Goal: Task Accomplishment & Management: Manage account settings

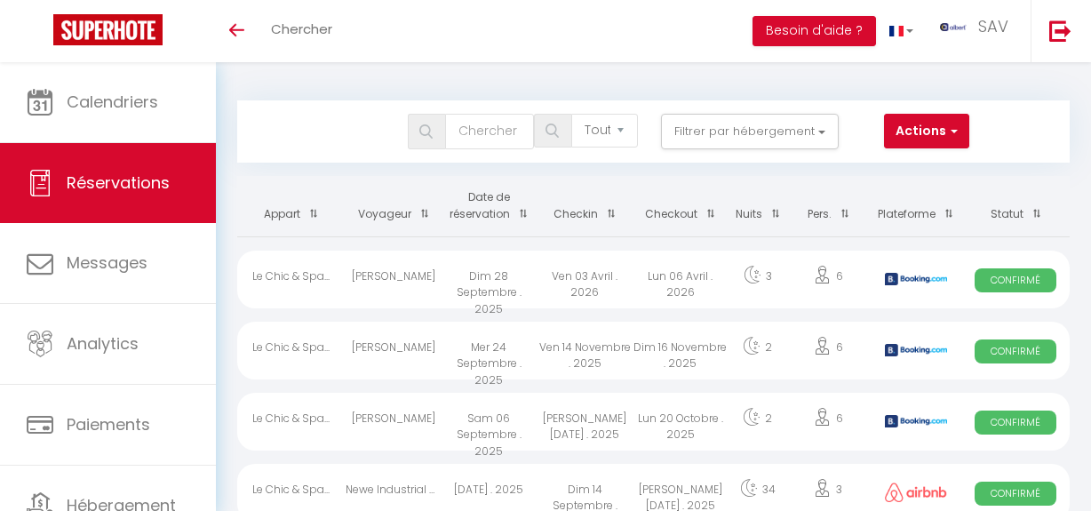
select select "not_cancelled"
click at [815, 130] on button "Filtrer par hébergement" at bounding box center [750, 132] width 178 height 36
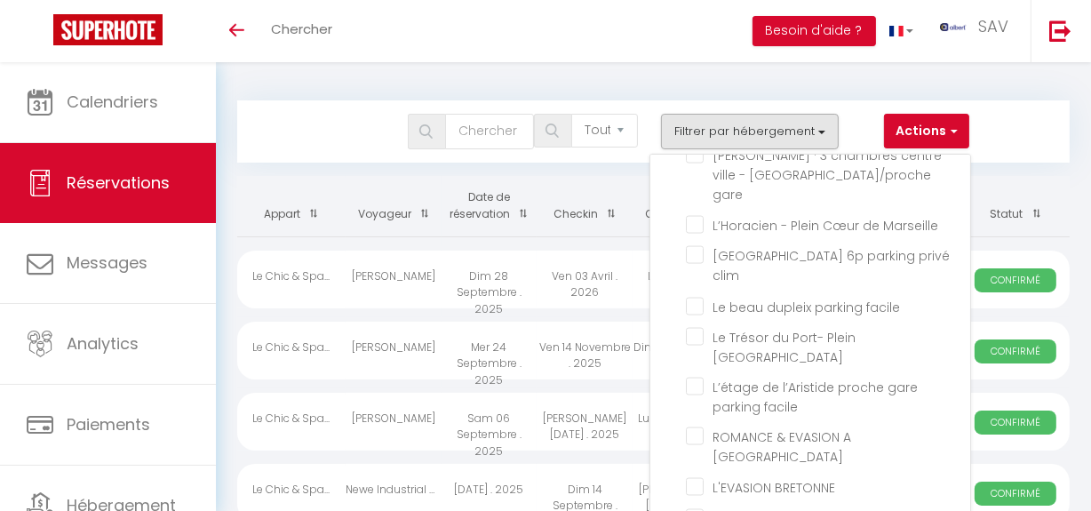
scroll to position [2567, 0]
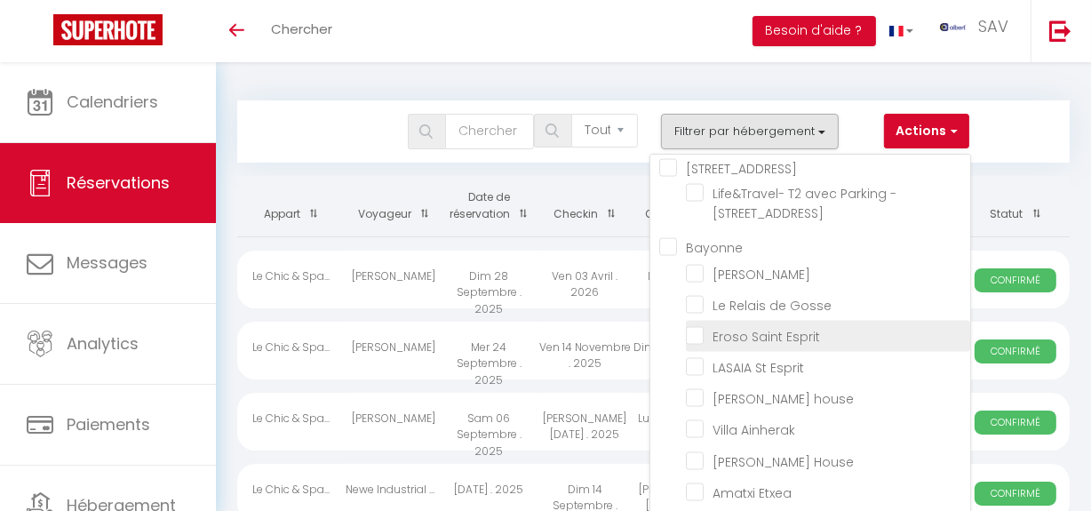
click at [710, 344] on input "Eroso Saint Esprit" at bounding box center [828, 335] width 284 height 18
checkbox input "true"
checkbox input "false"
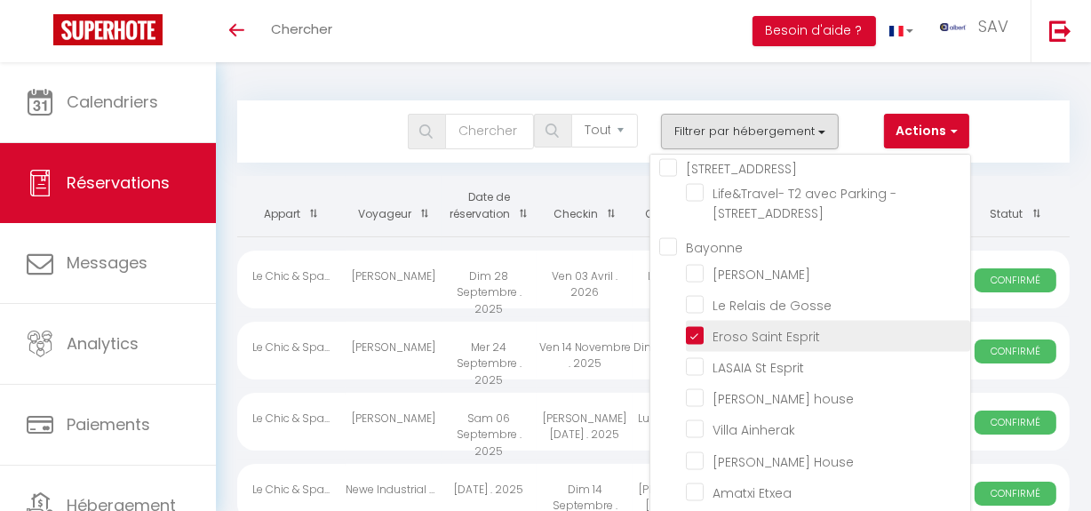
checkbox input "false"
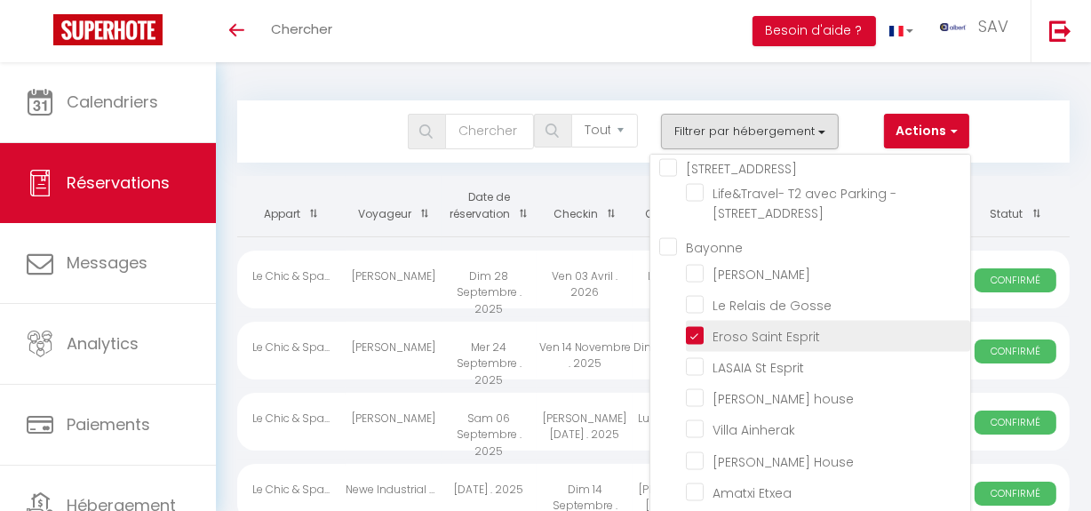
checkbox input "false"
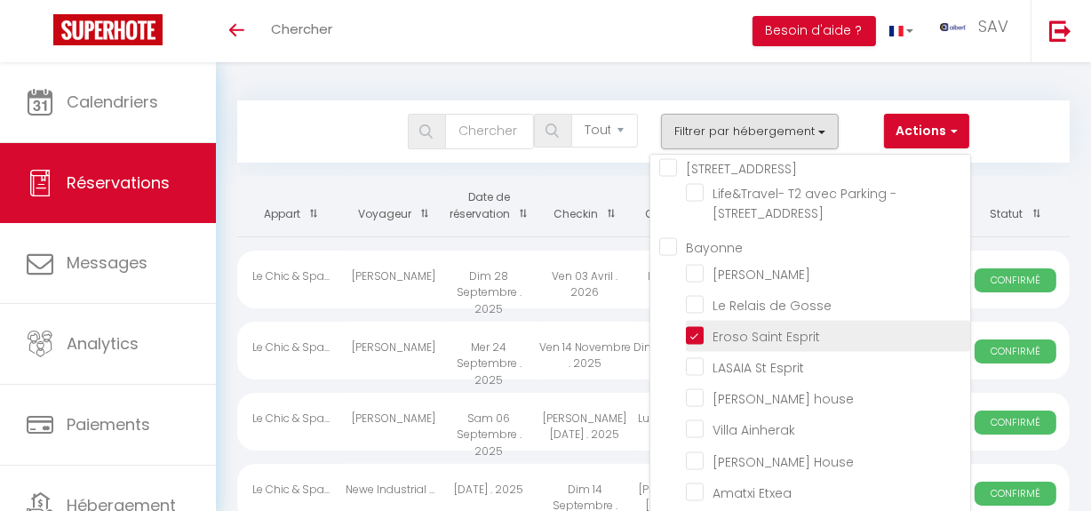
checkbox input "false"
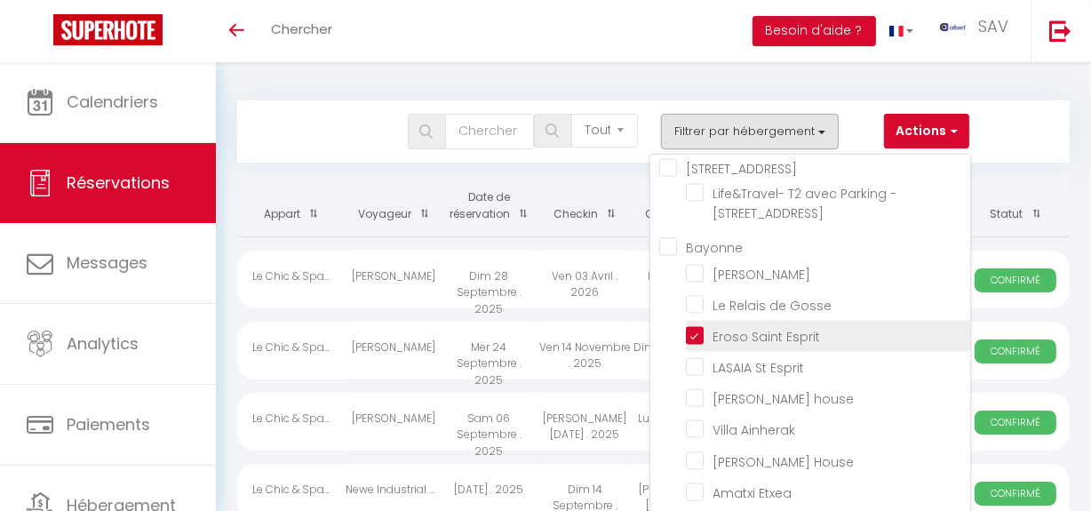
checkbox input "false"
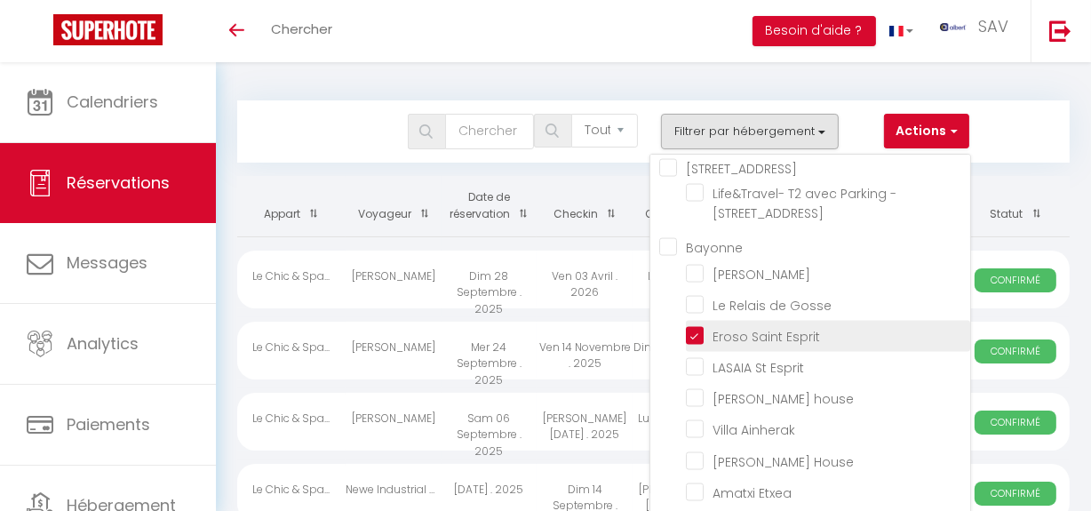
checkbox input "false"
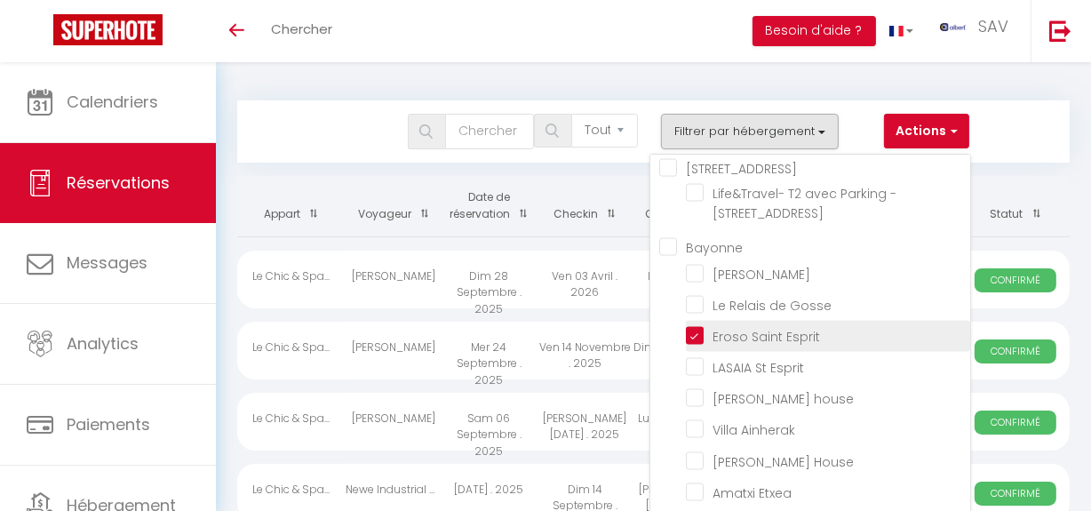
checkbox input "false"
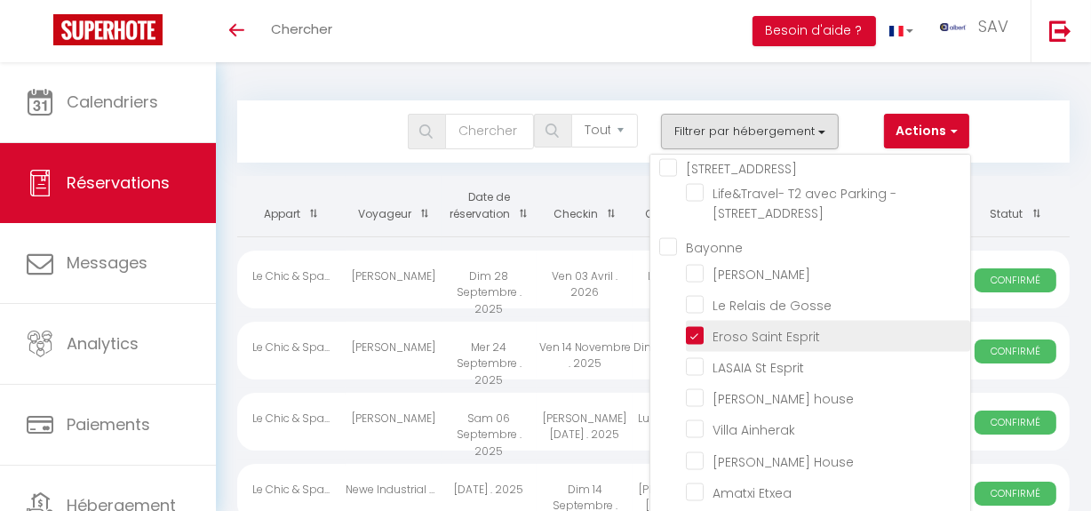
checkbox input "false"
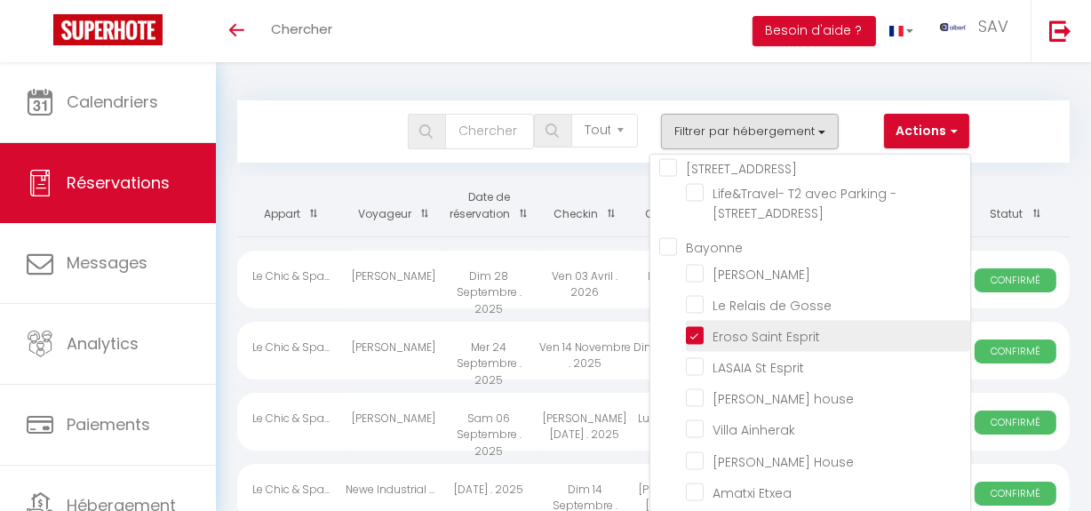
checkbox input "false"
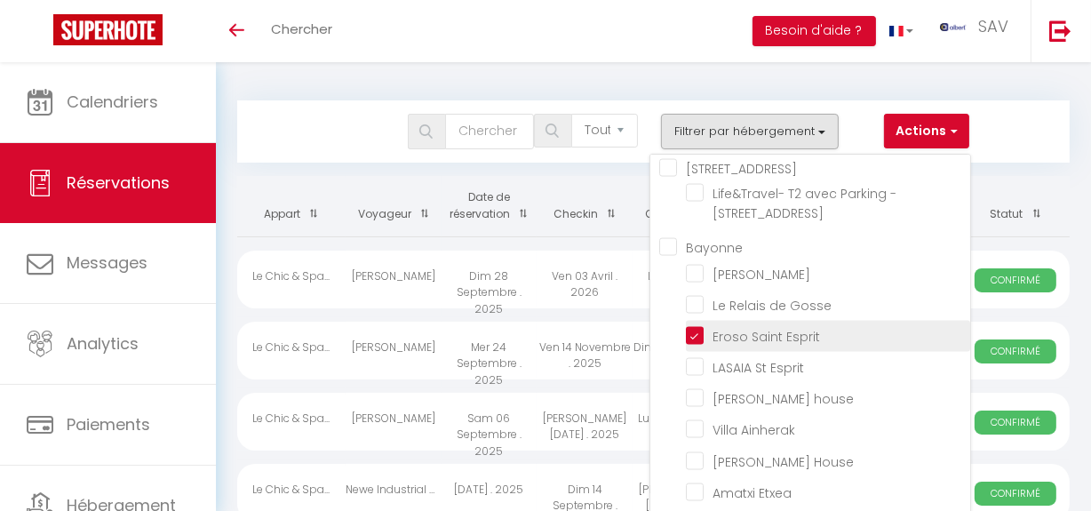
checkbox input "false"
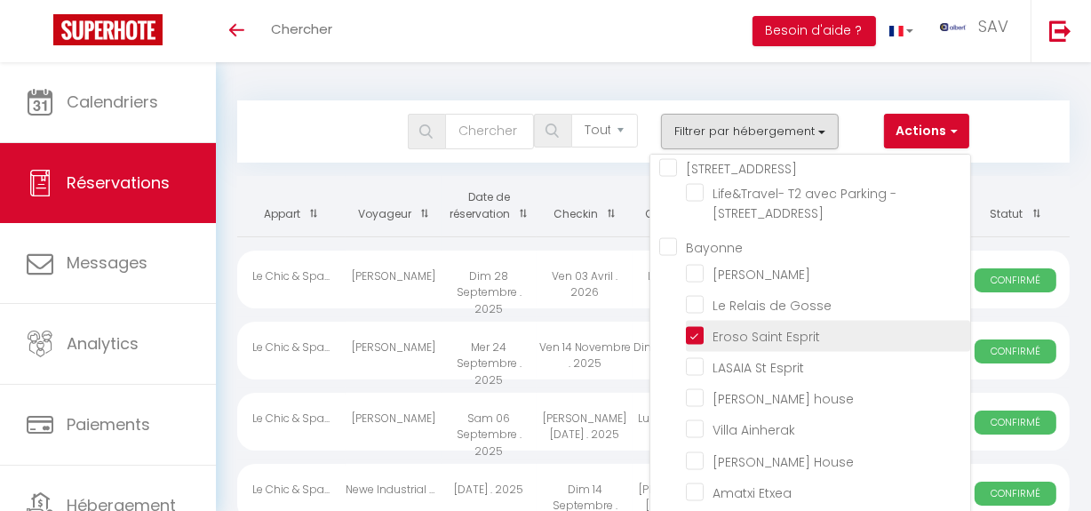
checkbox input "false"
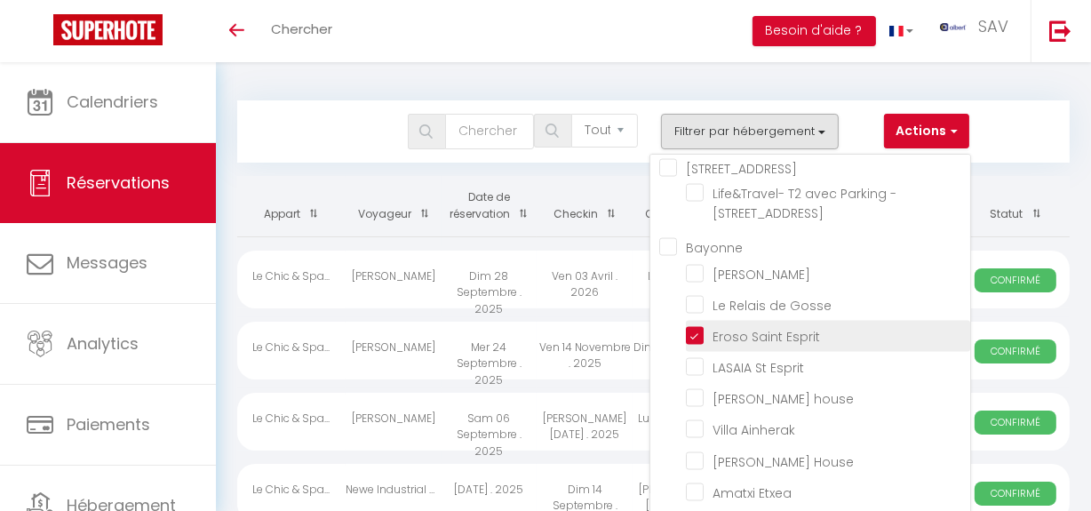
checkbox input "false"
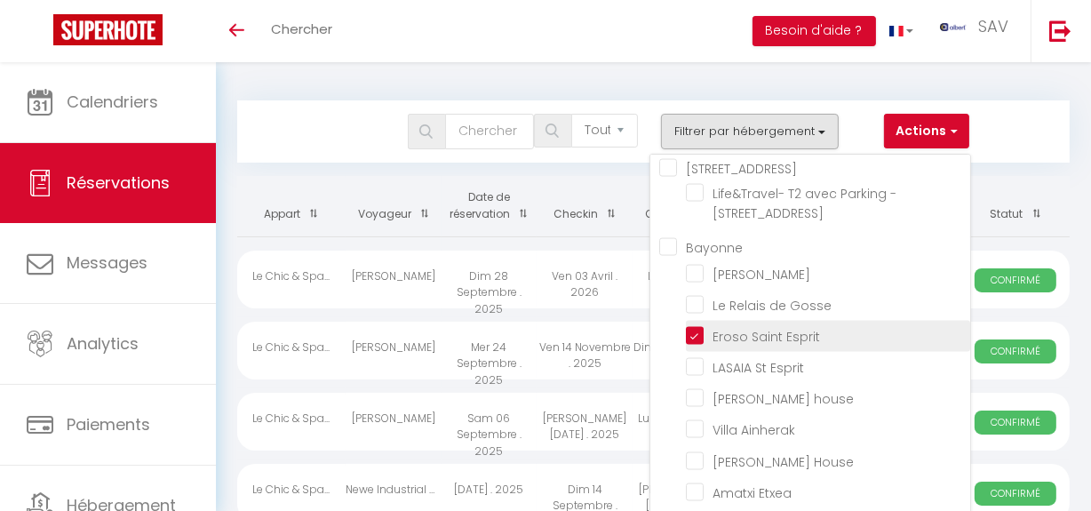
checkbox input "false"
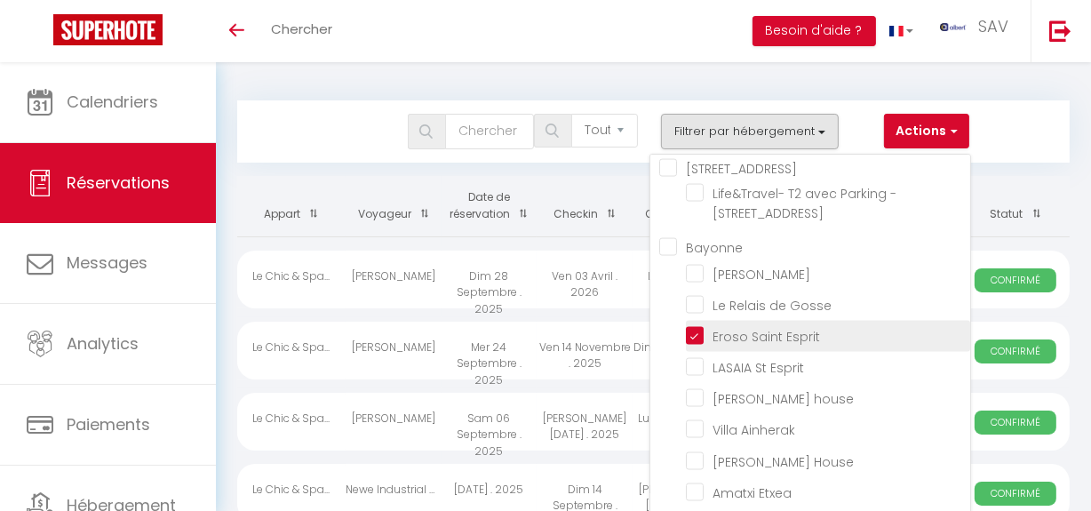
checkbox input "false"
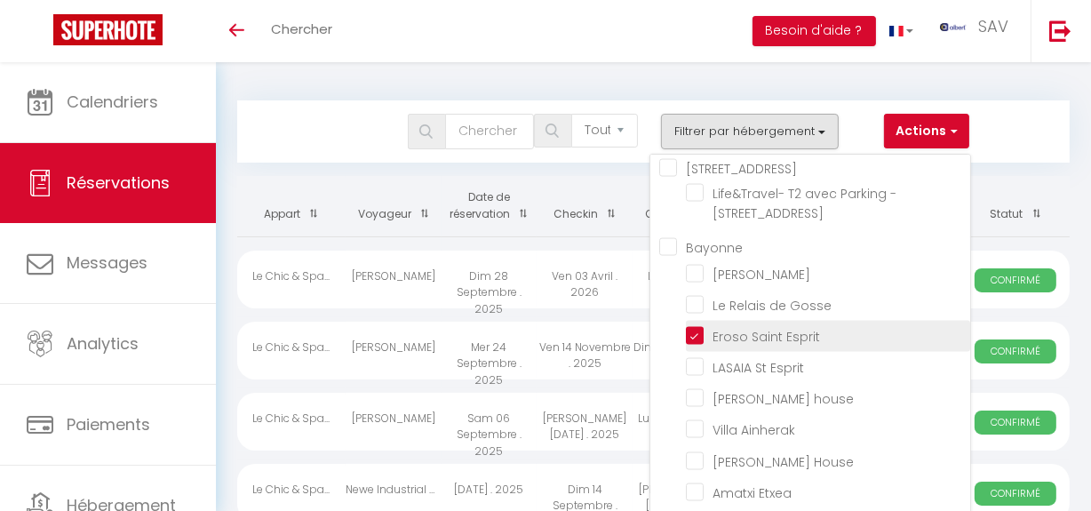
checkbox input "false"
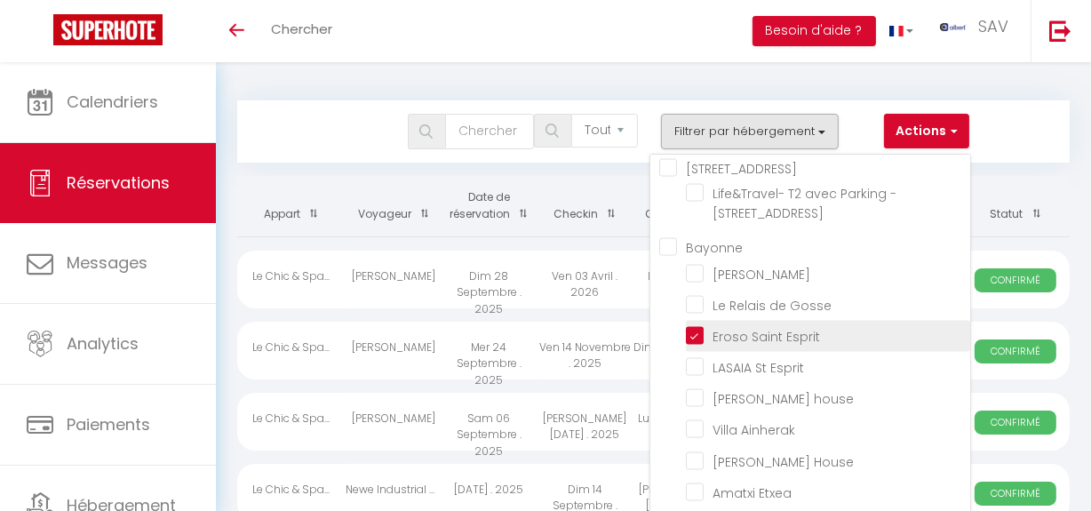
checkbox input "false"
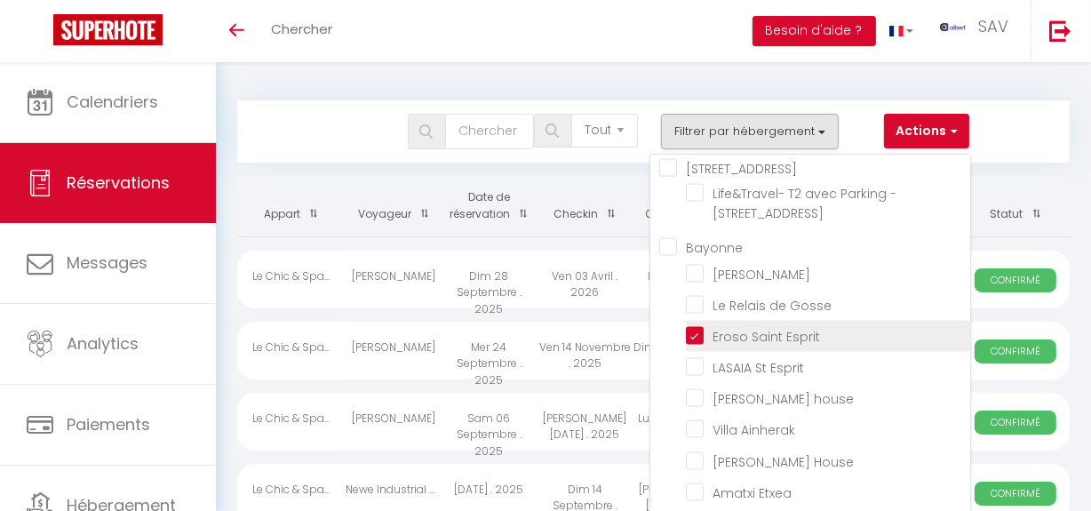
checkbox input "false"
checkbox input "true"
checkbox input "false"
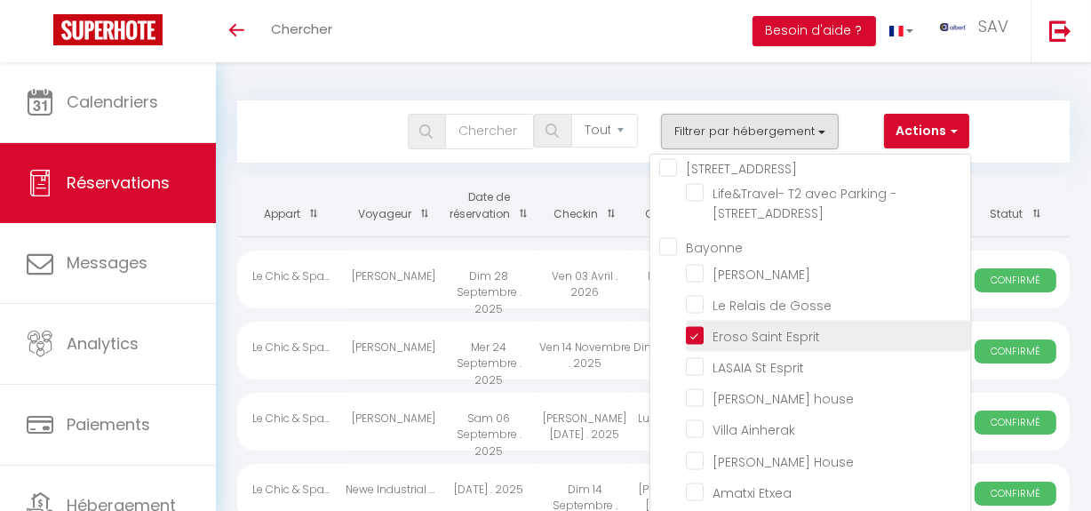
checkbox input "false"
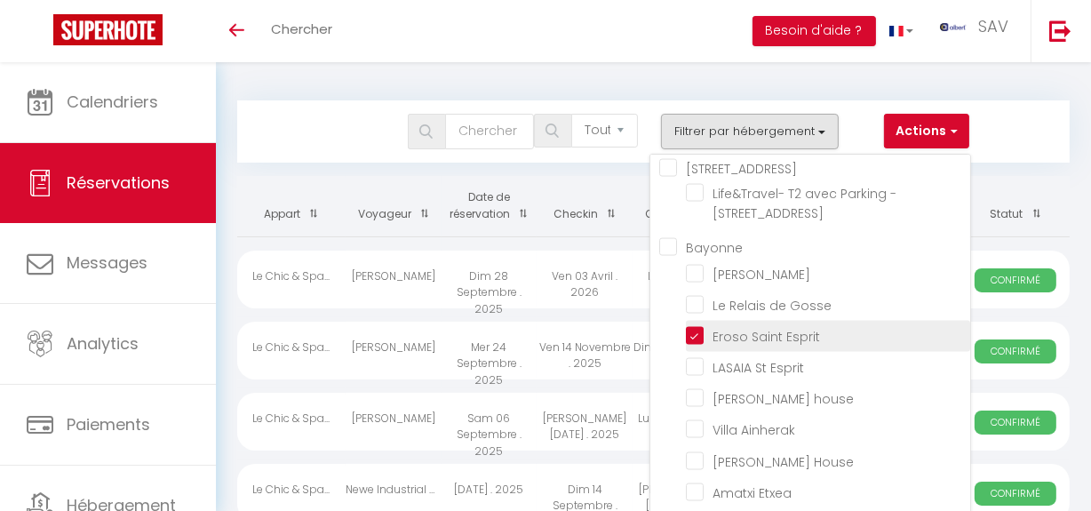
checkbox input "false"
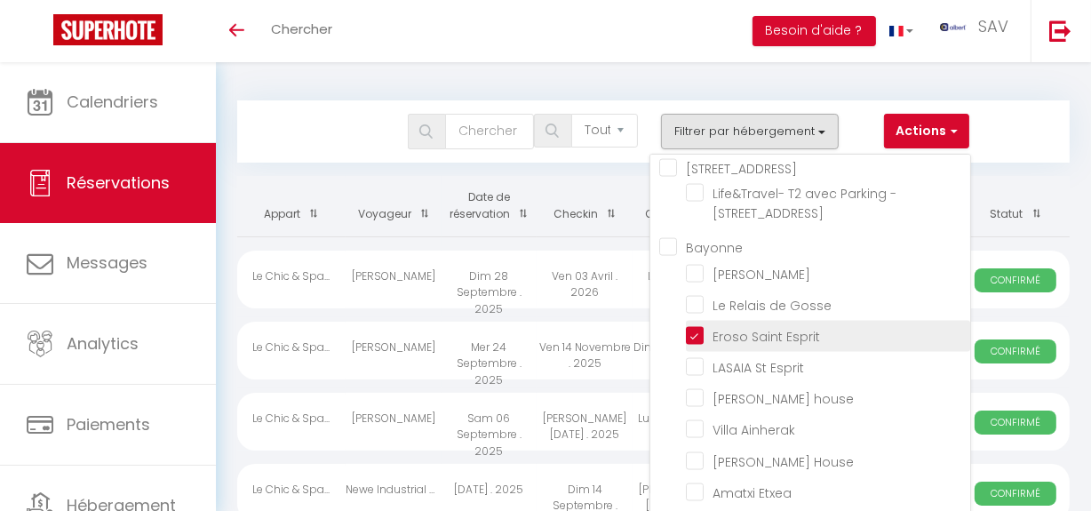
checkbox input "false"
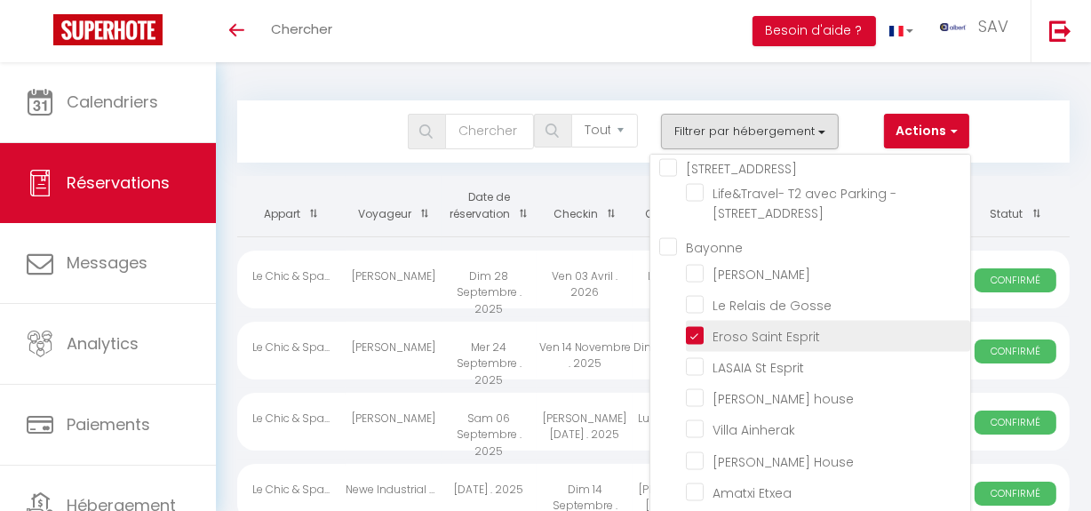
checkbox input "false"
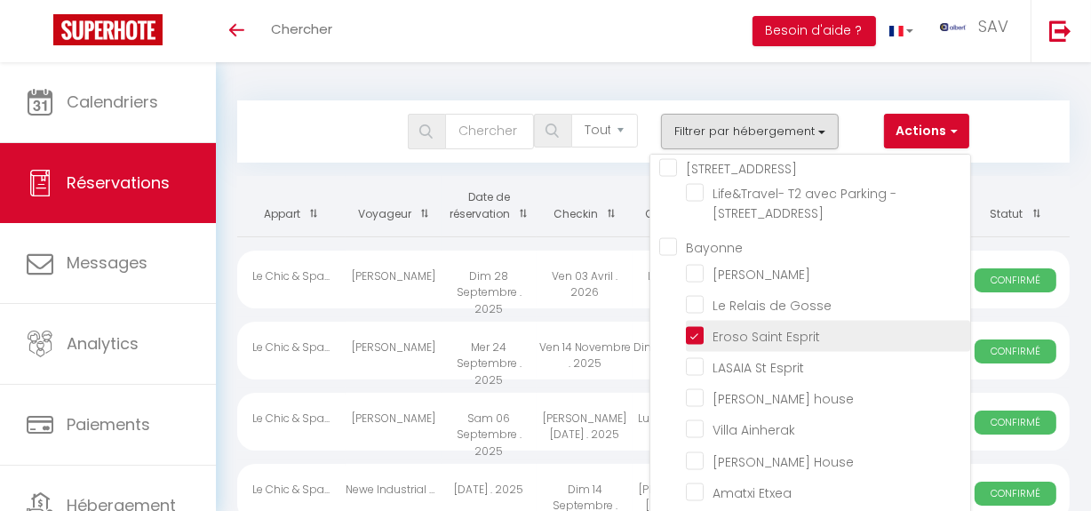
checkbox input "false"
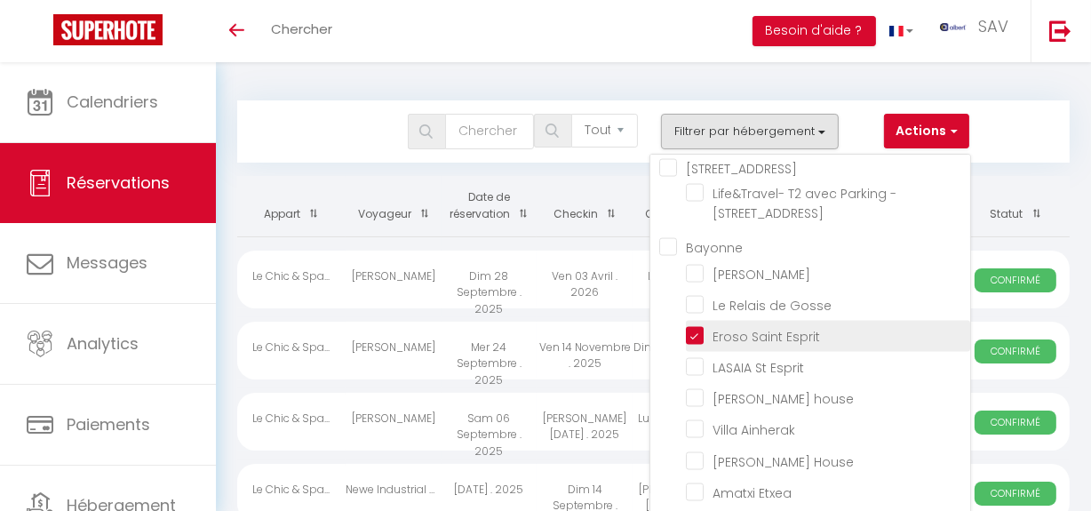
checkbox input "false"
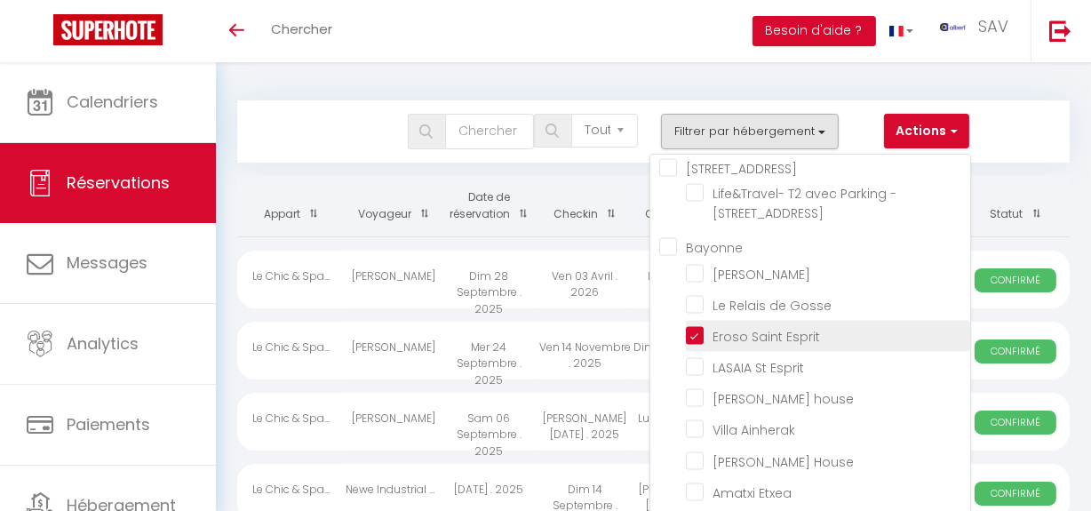
checkbox input "false"
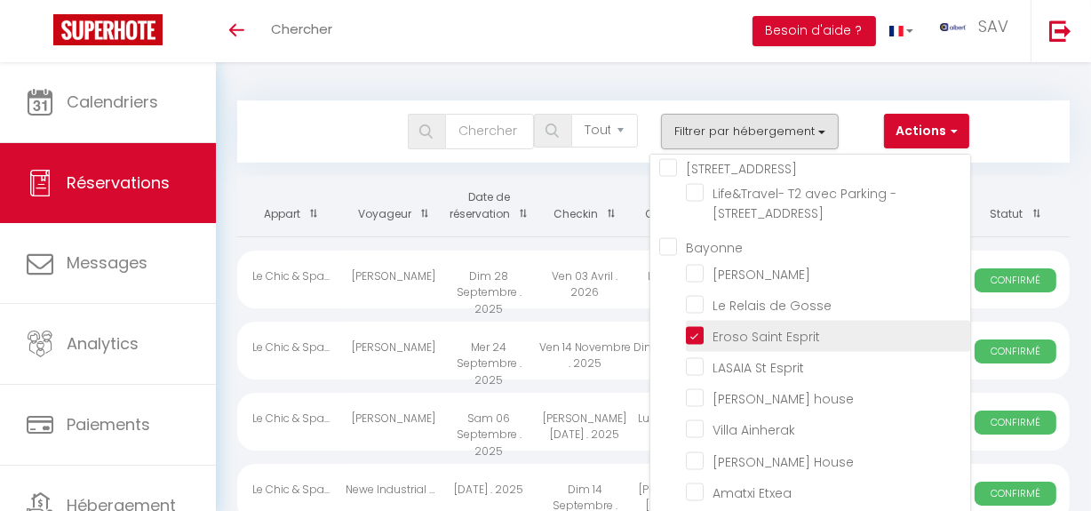
checkbox input "false"
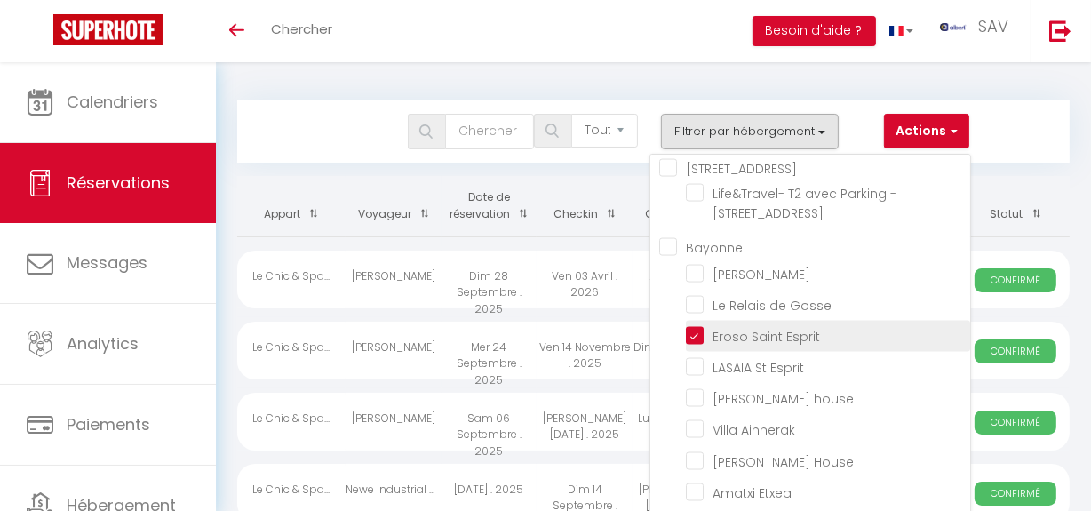
checkbox input "false"
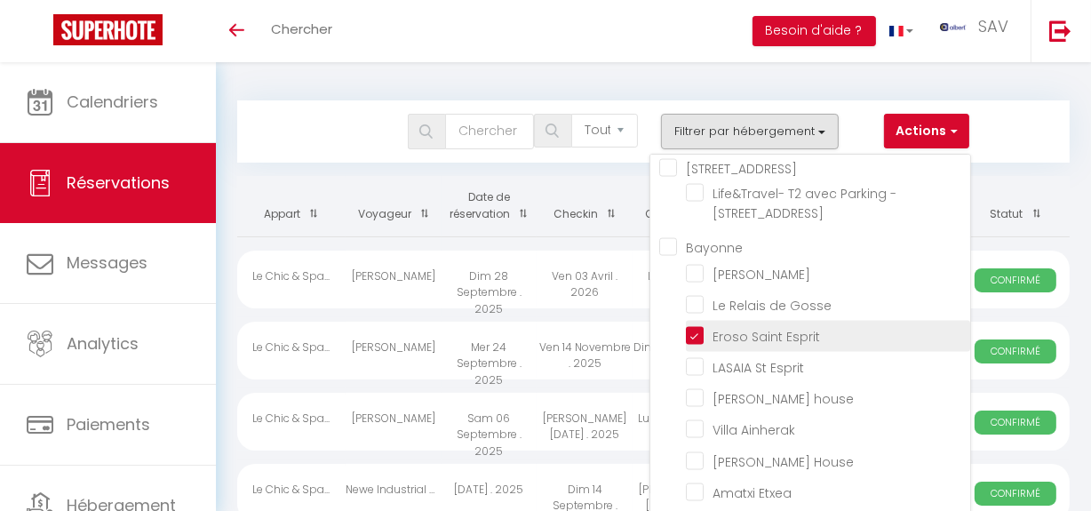
checkbox input "false"
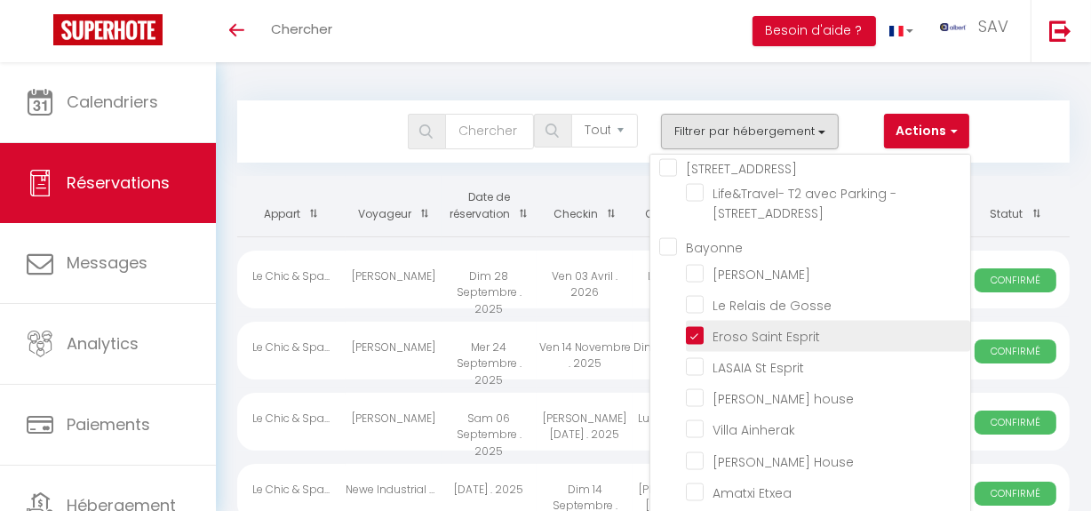
checkbox input "false"
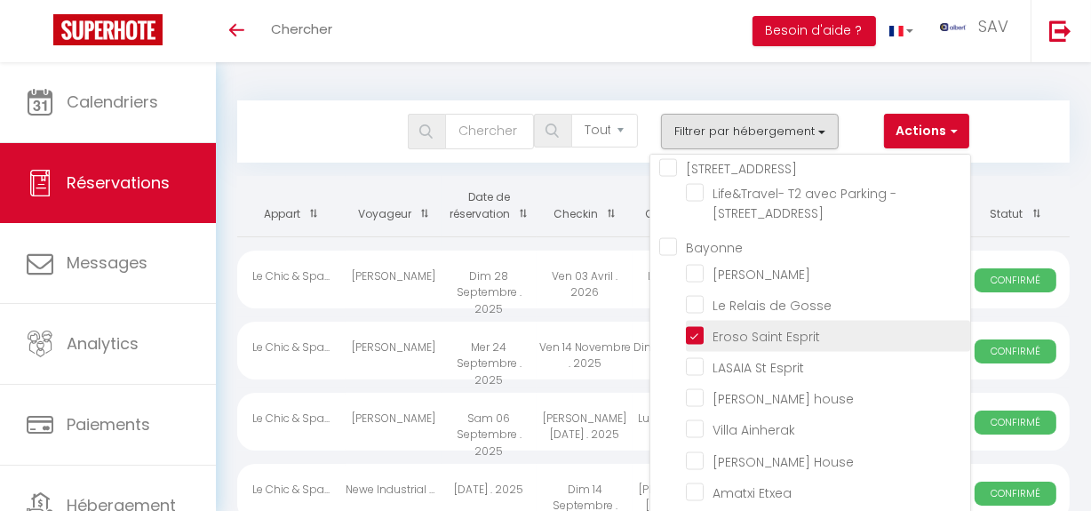
checkbox input "false"
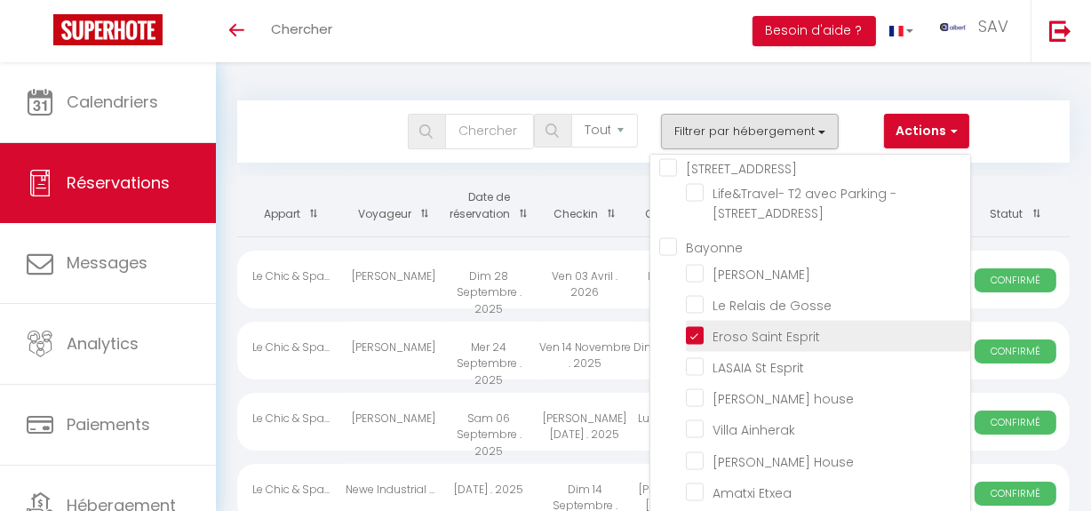
checkbox input "false"
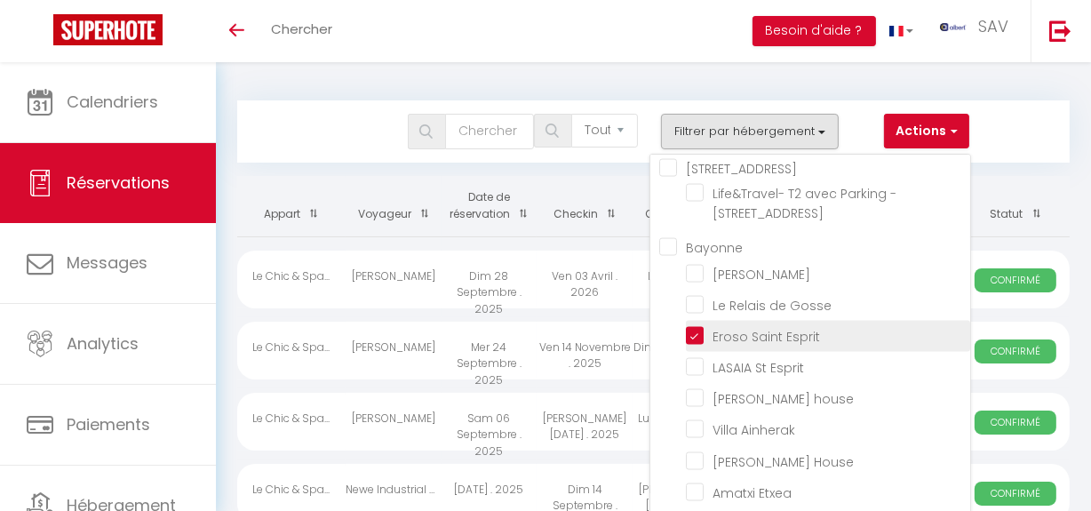
checkbox input "false"
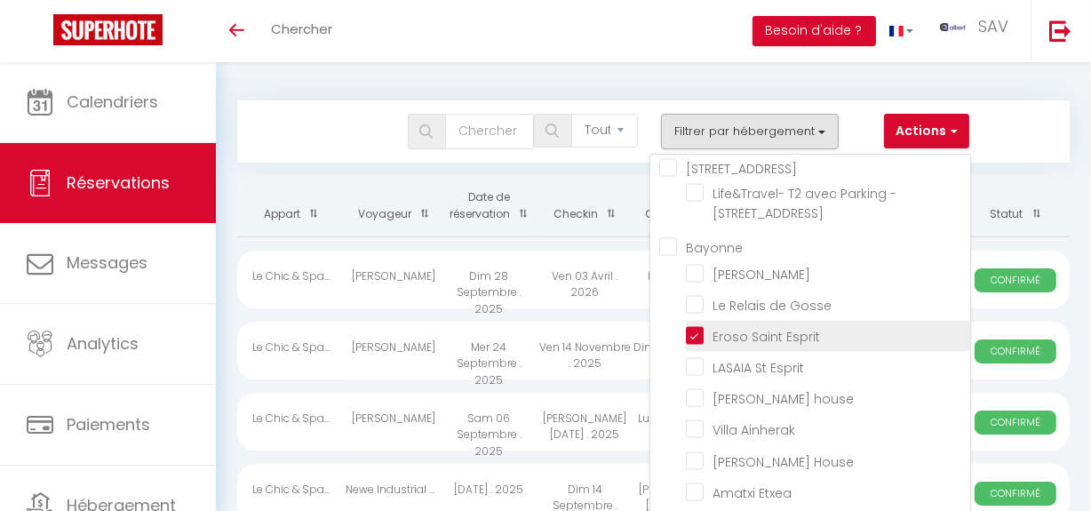
checkbox input "false"
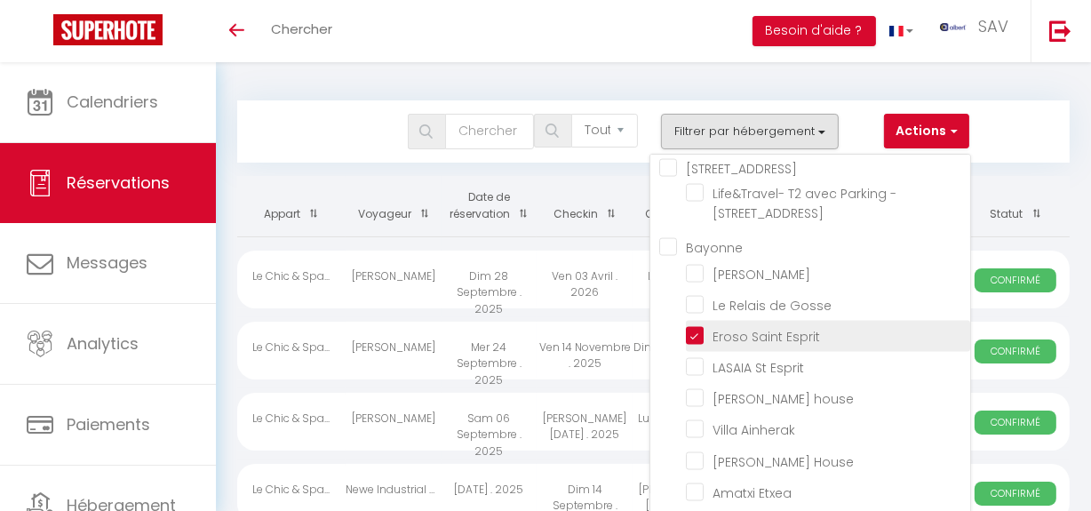
checkbox input "false"
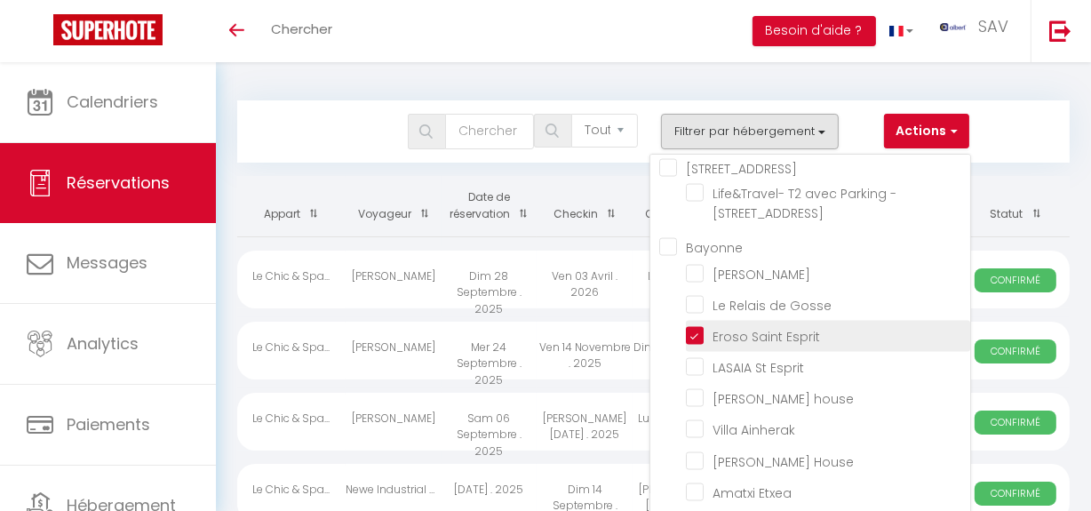
checkbox input "false"
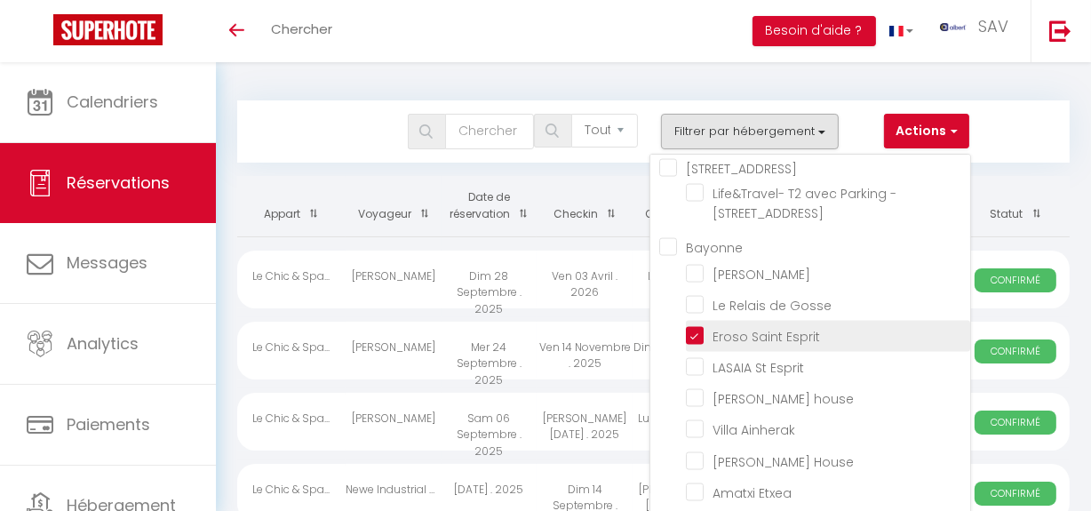
checkbox input "false"
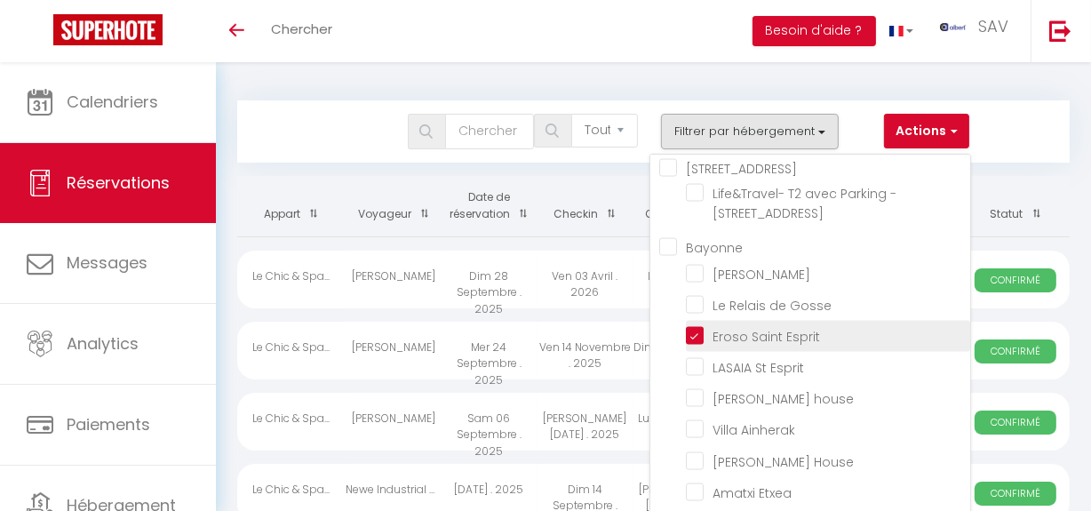
checkbox input "false"
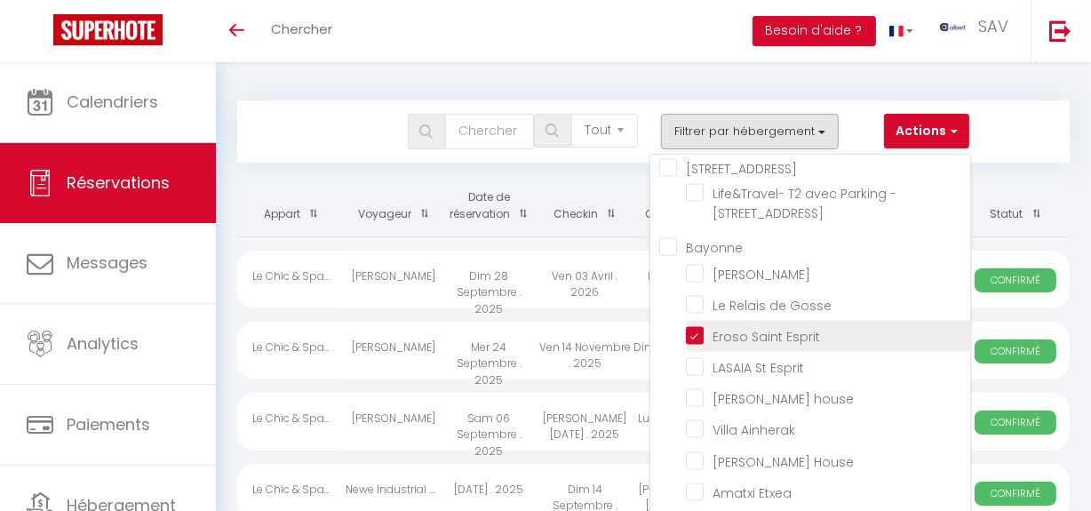
checkbox input "false"
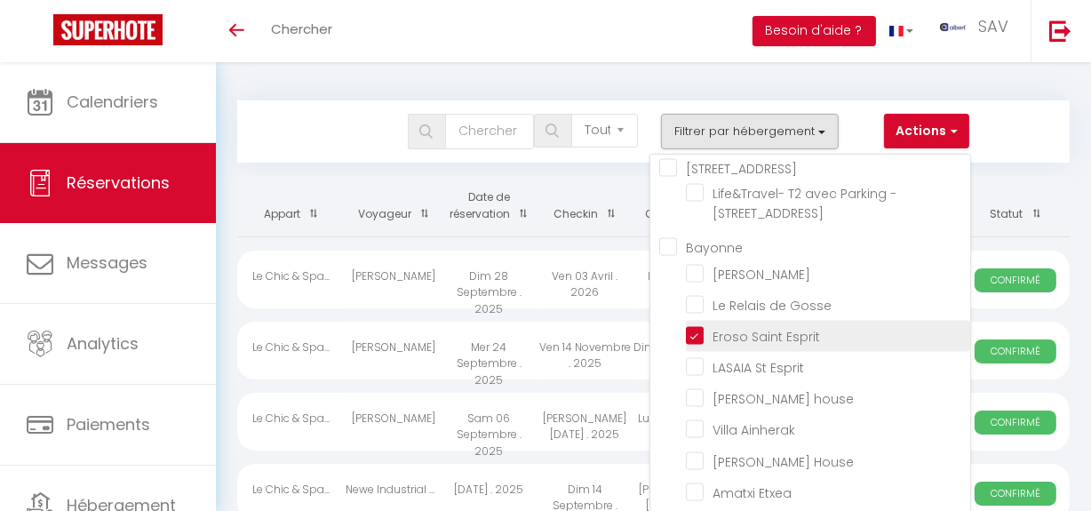
checkbox input "false"
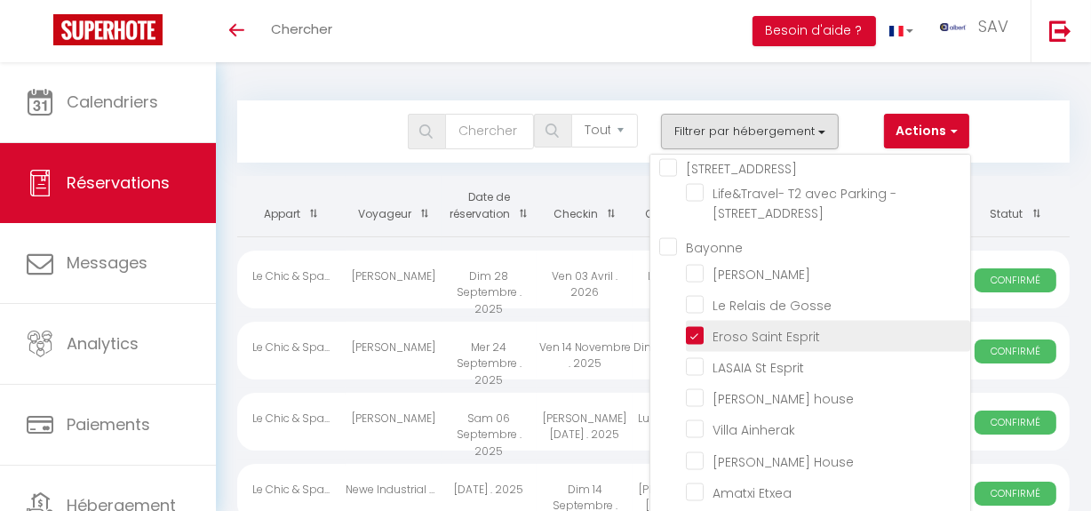
checkbox input "false"
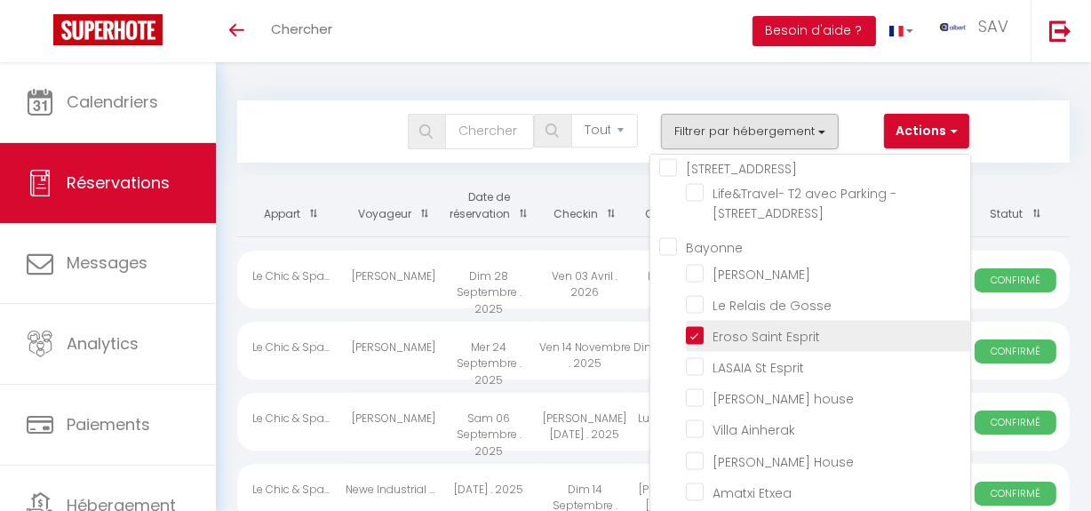
checkbox input "false"
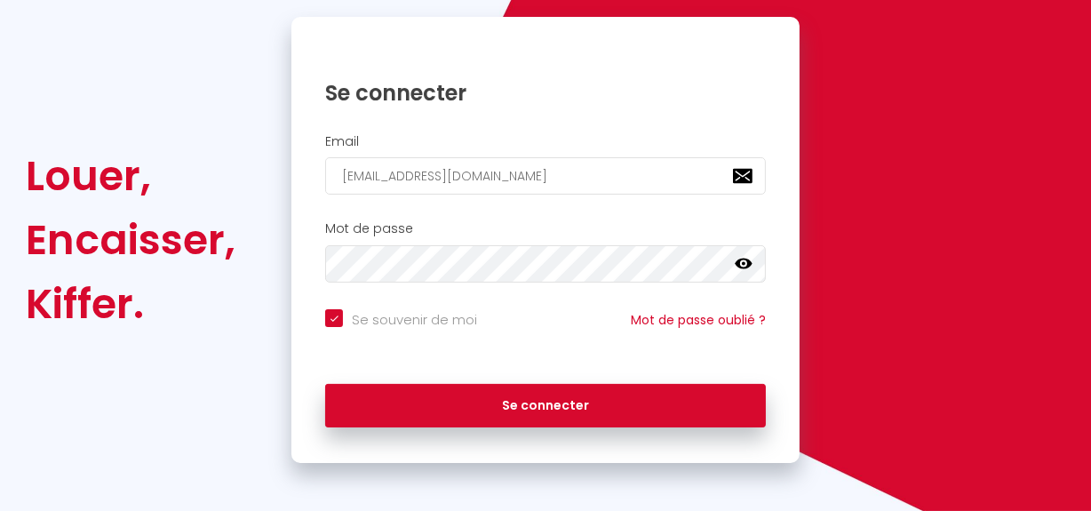
scroll to position [178, 0]
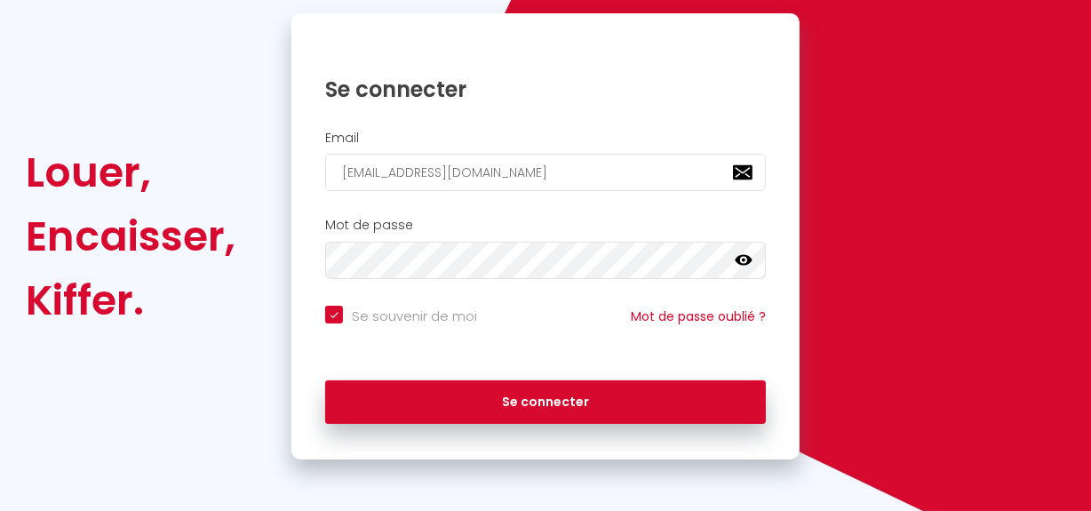
click at [524, 364] on div "Se connecter" at bounding box center [545, 402] width 508 height 80
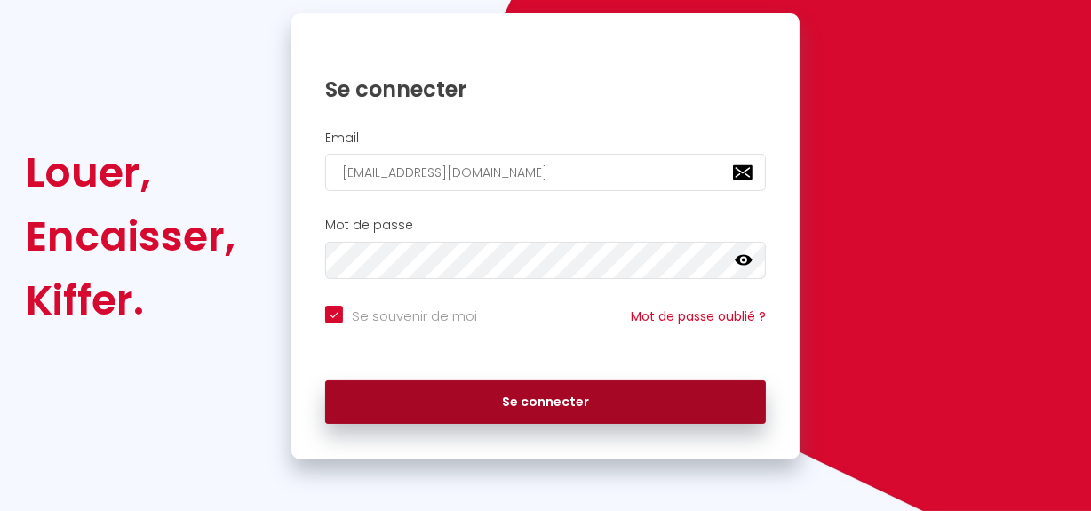
click at [524, 397] on button "Se connecter" at bounding box center [545, 402] width 441 height 44
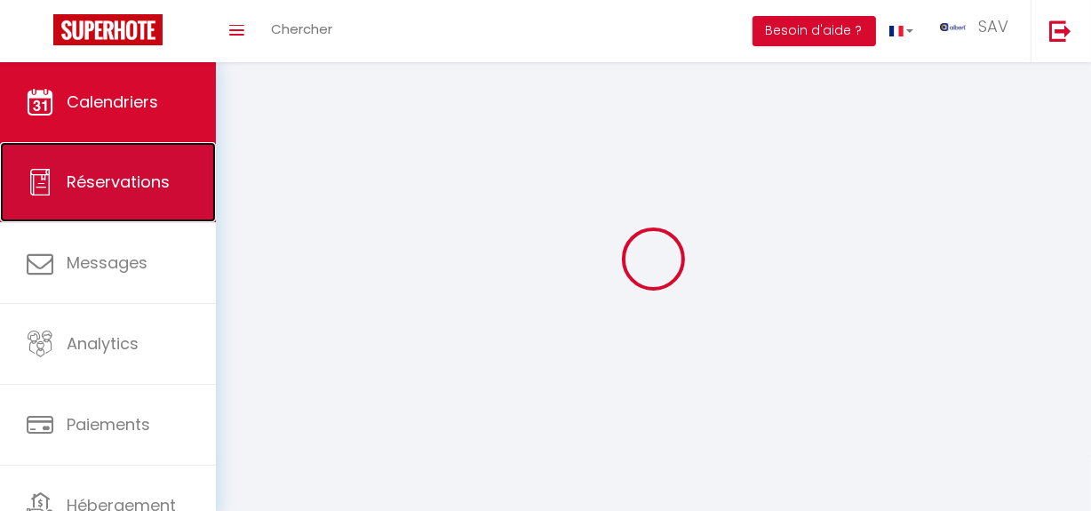
click at [78, 160] on link "Réservations" at bounding box center [108, 182] width 216 height 80
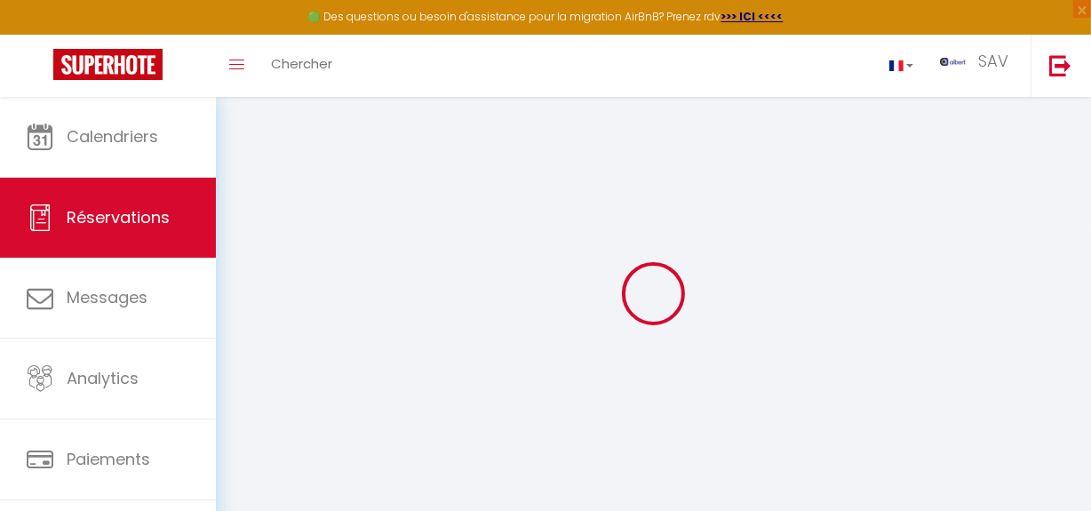
click at [704, 232] on div at bounding box center [653, 293] width 832 height 351
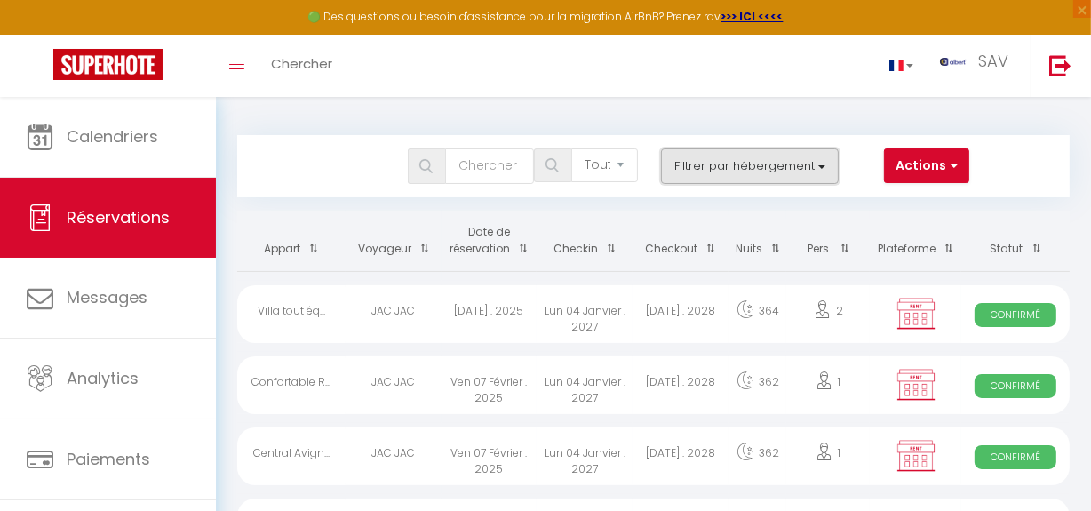
click at [818, 165] on button "Filtrer par hébergement" at bounding box center [750, 166] width 178 height 36
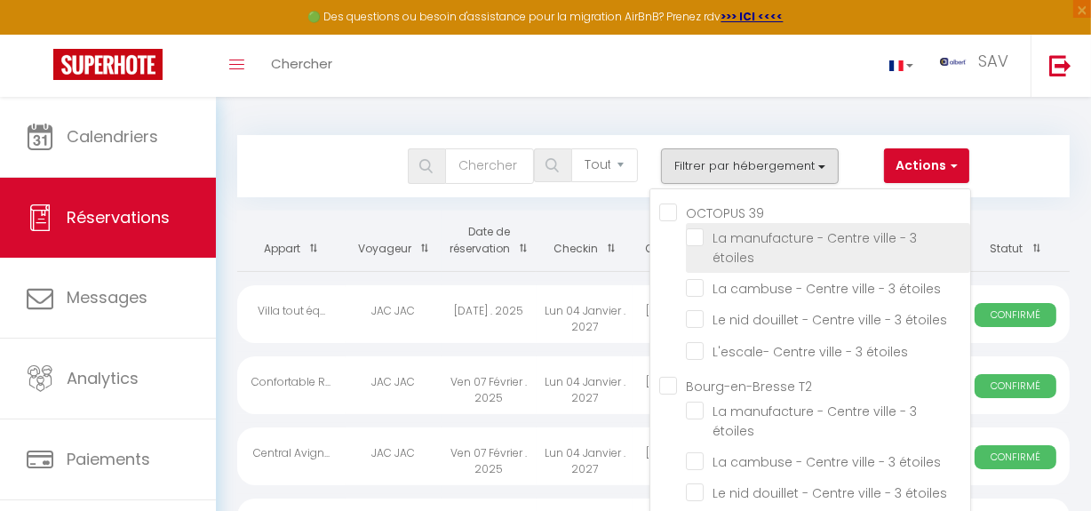
scroll to position [2566, 0]
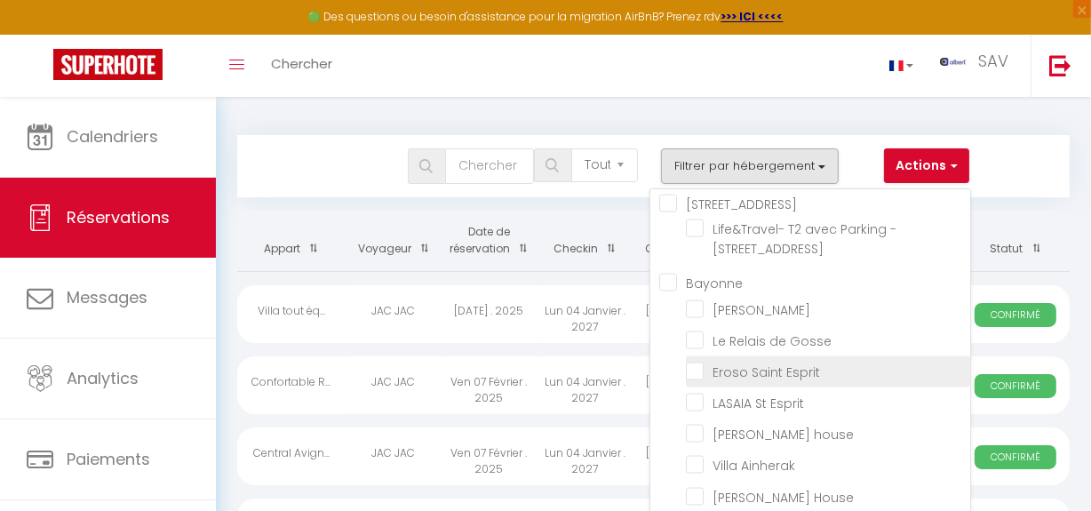
click at [701, 379] on input "Eroso Saint Esprit" at bounding box center [828, 371] width 284 height 18
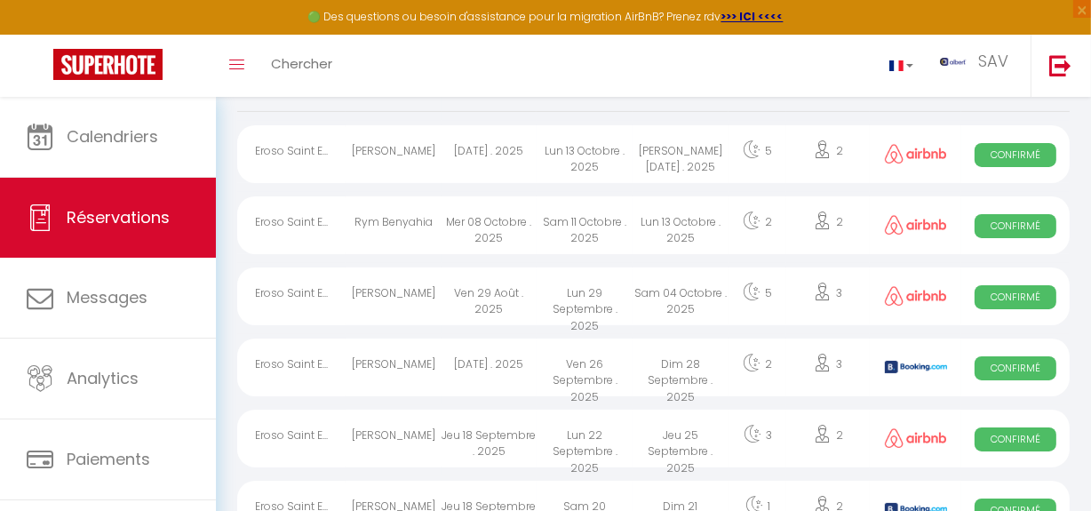
scroll to position [161, 0]
click at [657, 210] on div "Lun 13 Octobre . 2025" at bounding box center [680, 224] width 96 height 58
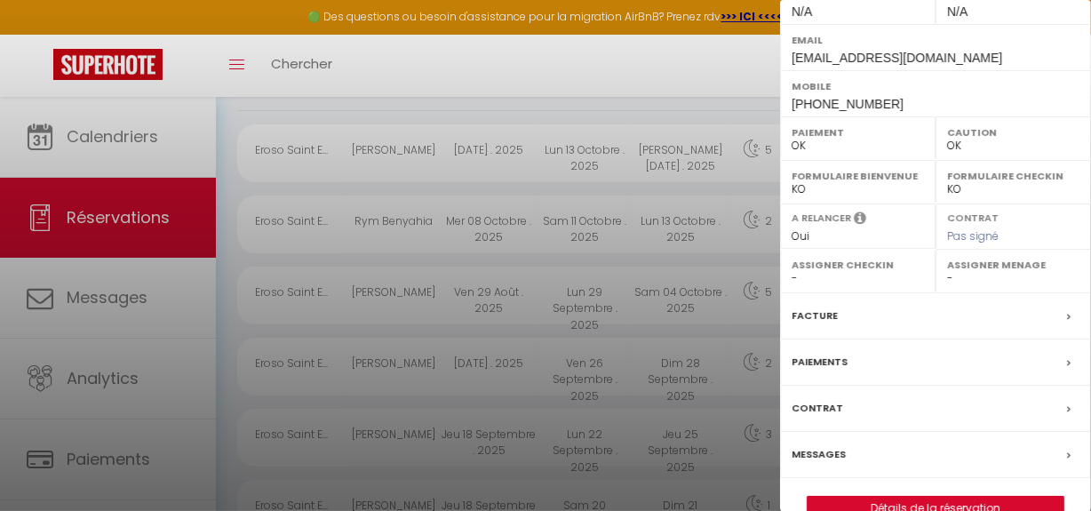
scroll to position [314, 0]
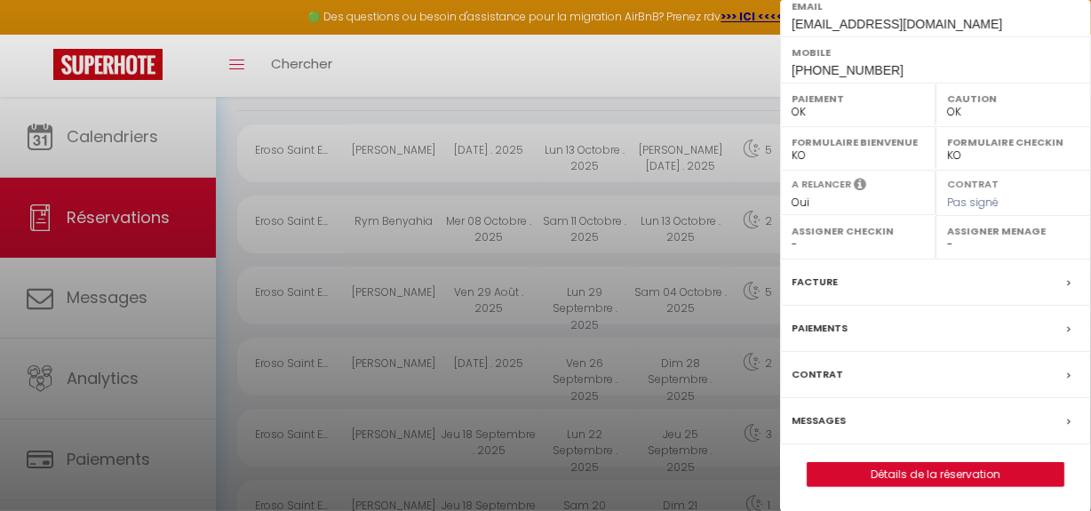
click at [833, 423] on label "Messages" at bounding box center [818, 420] width 54 height 19
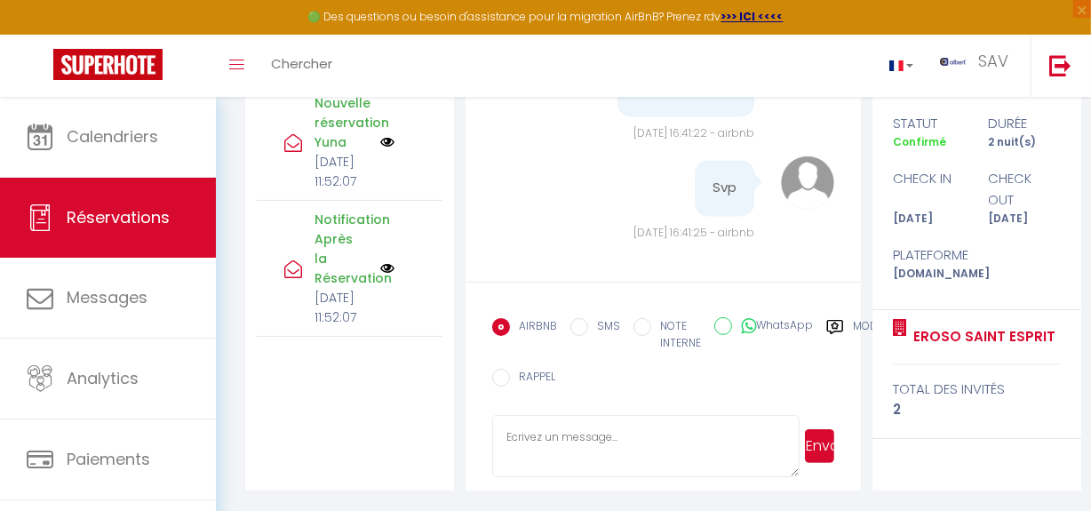
scroll to position [471, 0]
click at [380, 261] on img at bounding box center [387, 268] width 14 height 14
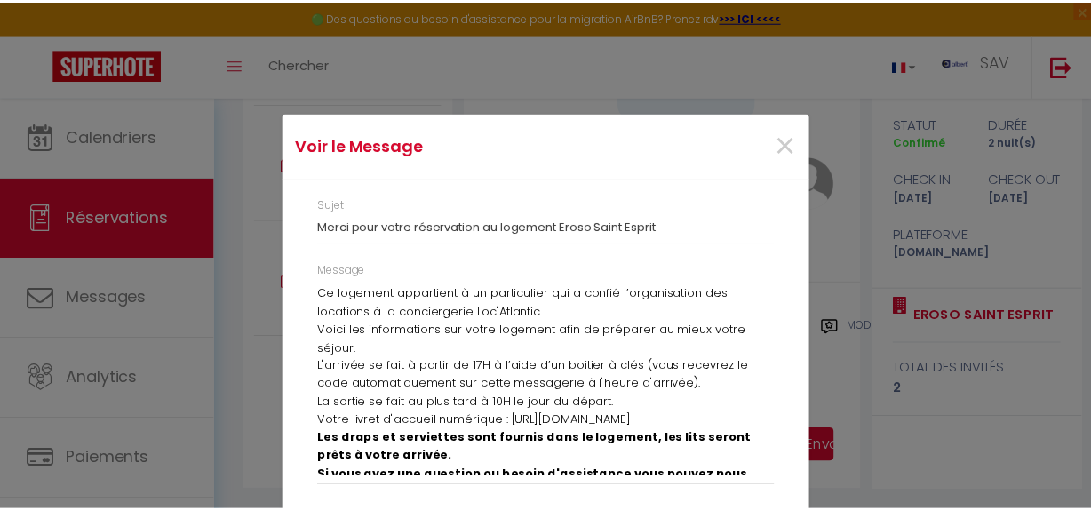
scroll to position [0, 0]
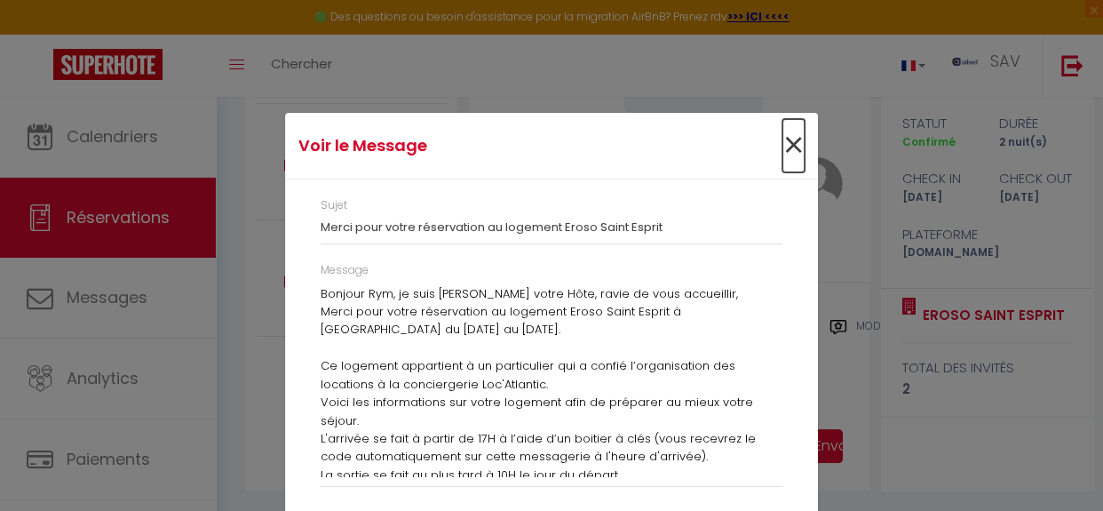
click at [787, 152] on span "×" at bounding box center [794, 145] width 22 height 53
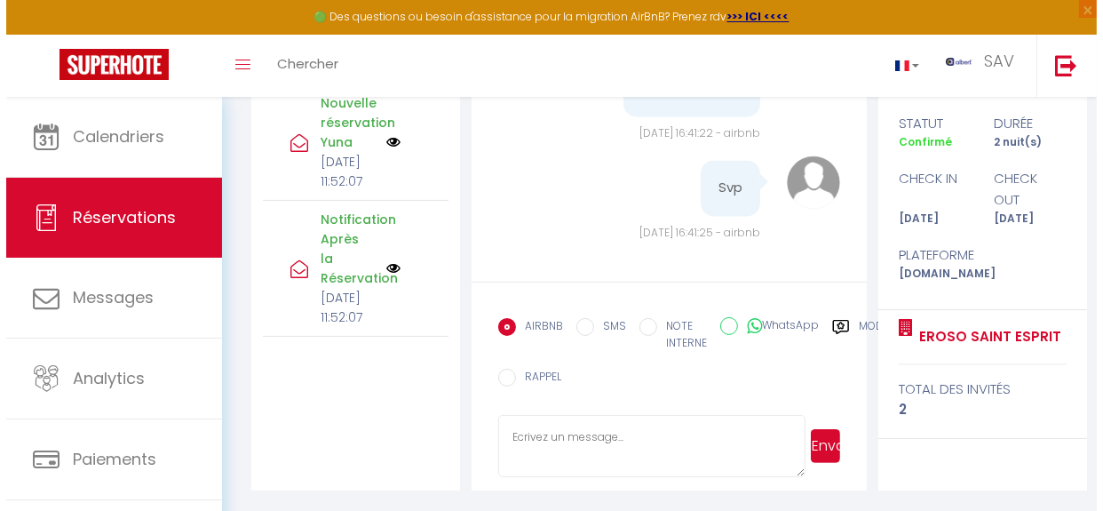
scroll to position [551, 0]
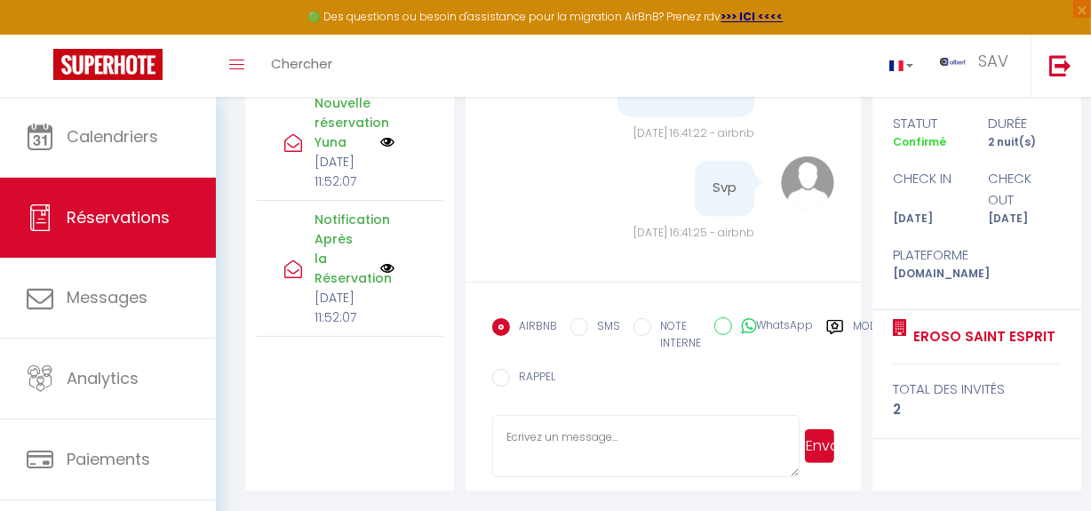
click at [380, 149] on img at bounding box center [387, 142] width 14 height 14
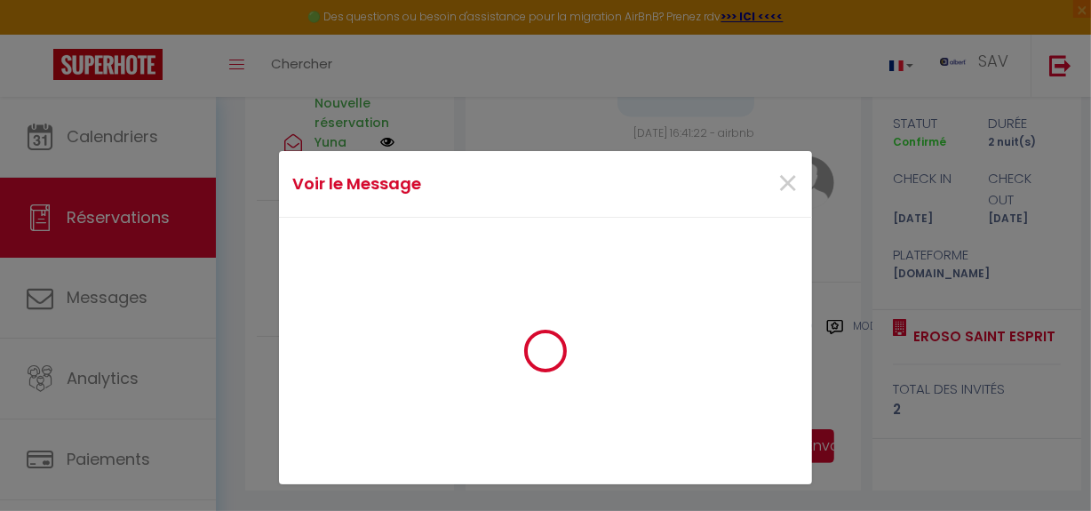
scroll to position [532, 0]
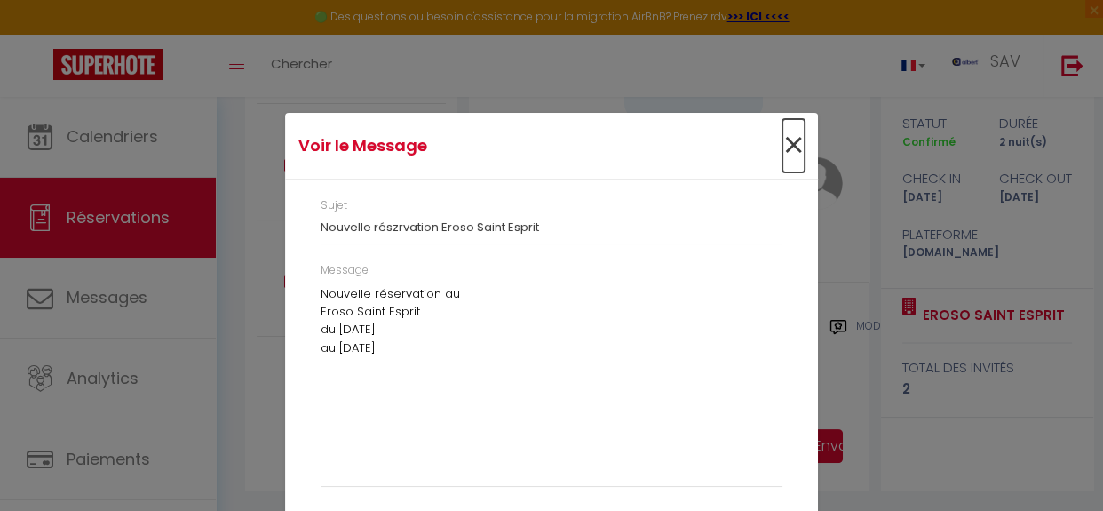
click at [785, 149] on span "×" at bounding box center [794, 145] width 22 height 53
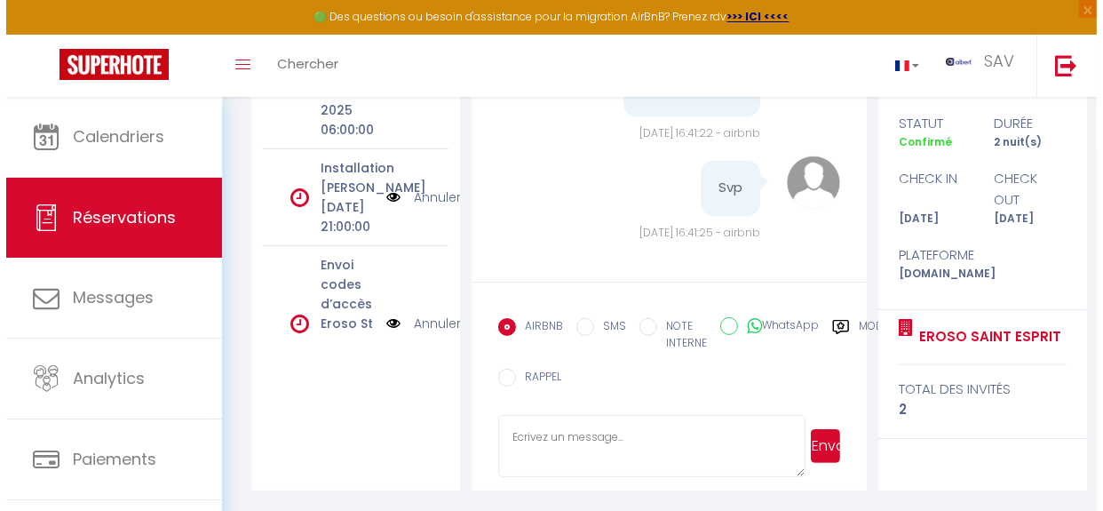
scroll to position [309, 0]
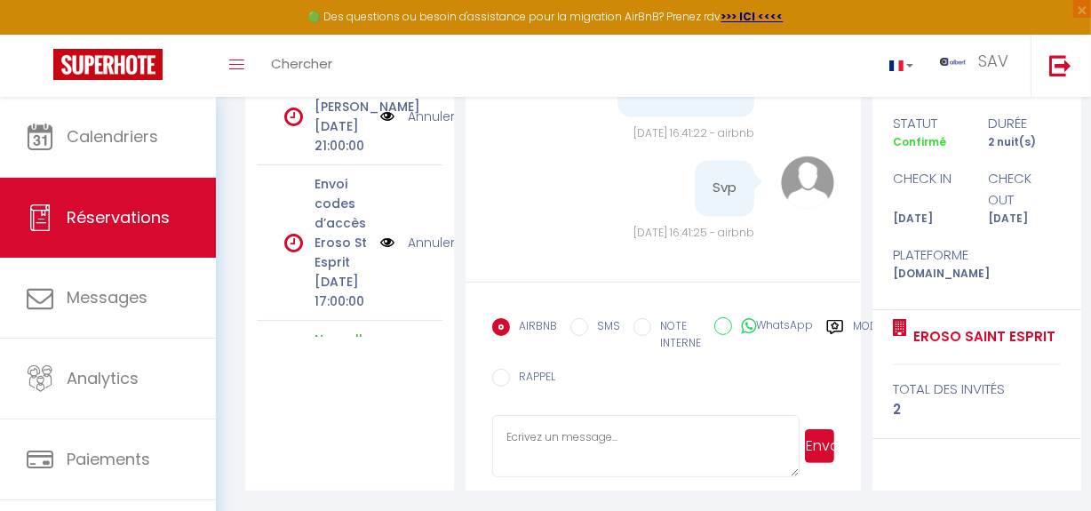
click at [380, 252] on img at bounding box center [387, 243] width 14 height 20
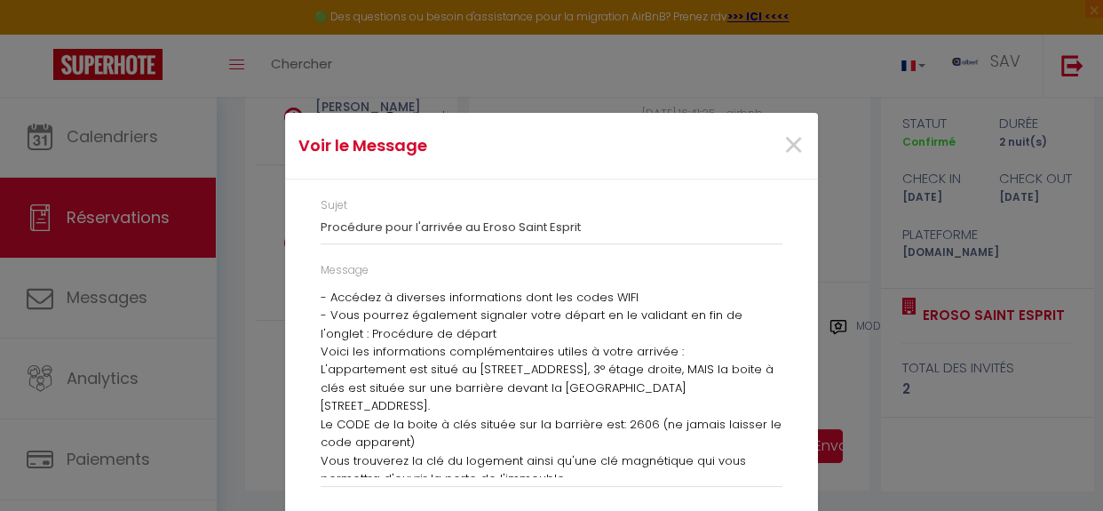
scroll to position [0, 0]
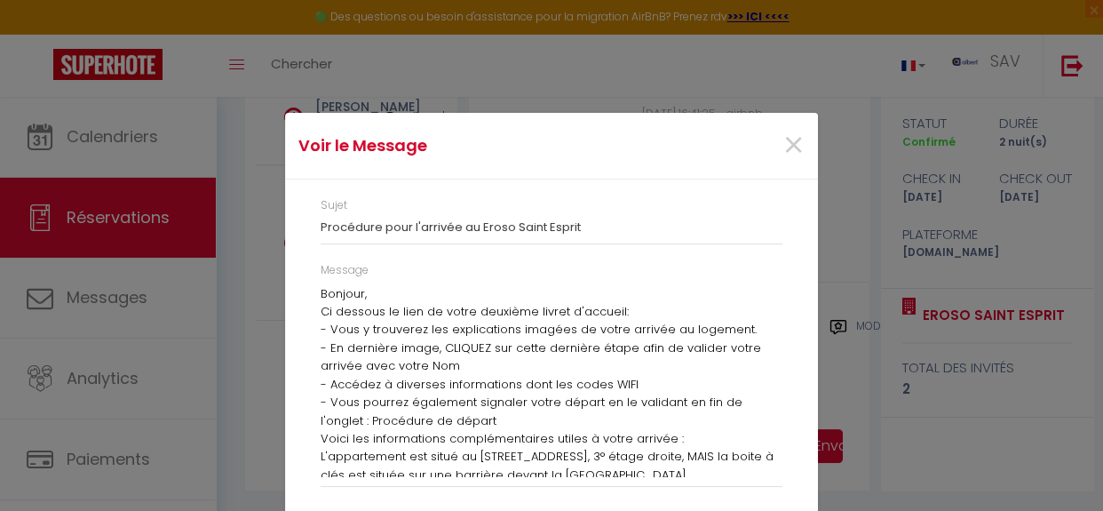
drag, startPoint x: 411, startPoint y: 468, endPoint x: 313, endPoint y: 288, distance: 205.5
click at [313, 288] on div "Message Bonjour, Ci dessous le lien de votre deuxième livret d'accueil: - Vous …" at bounding box center [551, 383] width 485 height 243
copy div "Loremip, Do sitamet co adip el seddo eiusmodt incidi u'laboree: - Dolo m aliqua…"
